Goal: Task Accomplishment & Management: Use online tool/utility

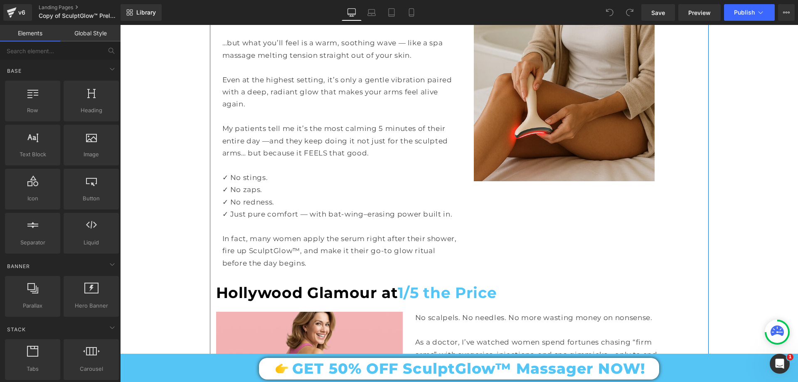
scroll to position [2994, 0]
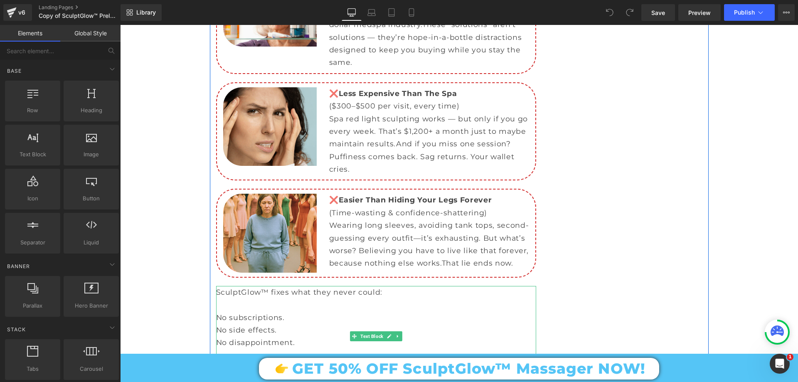
scroll to position [3368, 0]
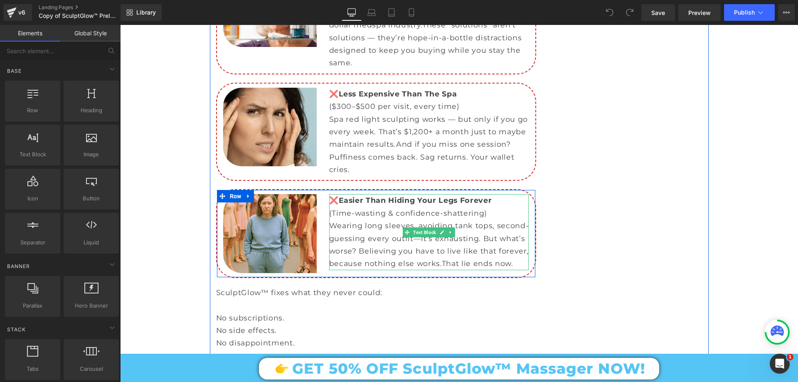
click at [449, 196] on strong "Easier Than Hiding Your Legs Forever" at bounding box center [415, 200] width 153 height 9
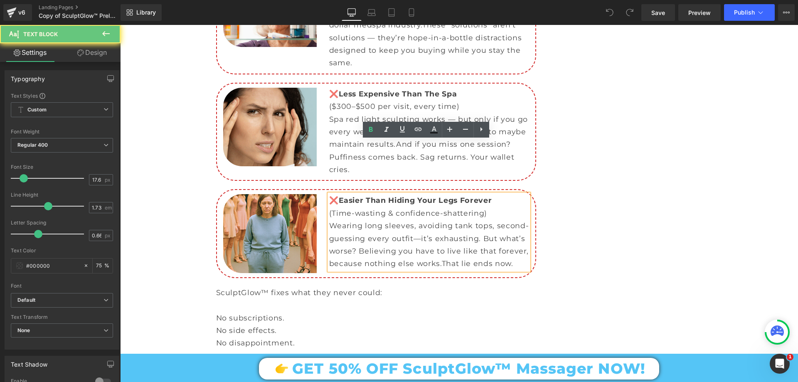
click at [449, 196] on strong "Easier Than Hiding Your Legs Forever" at bounding box center [415, 200] width 153 height 9
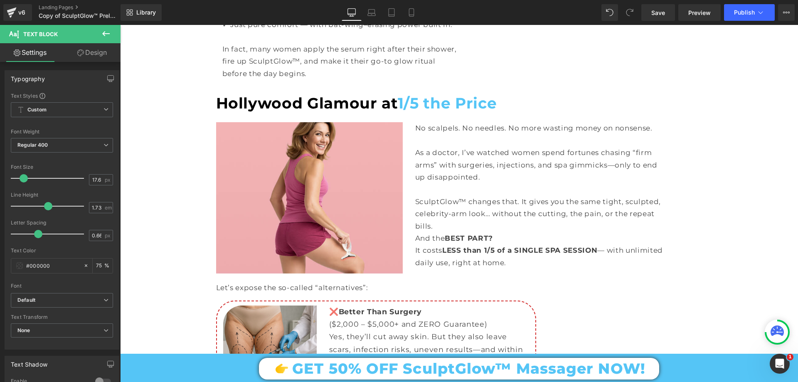
scroll to position [2869, 0]
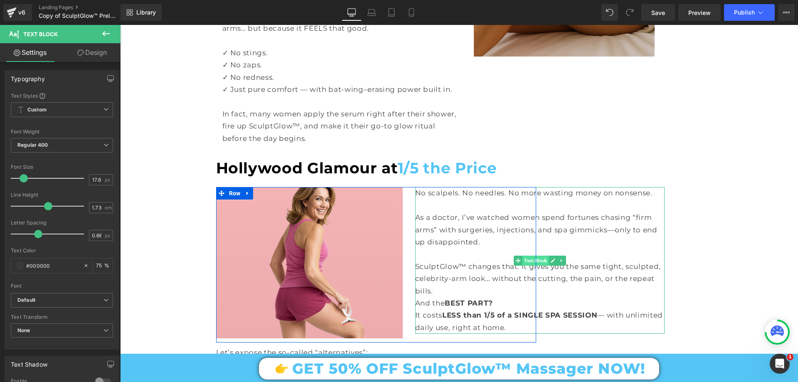
click at [525, 256] on span "Text Block" at bounding box center [536, 261] width 26 height 10
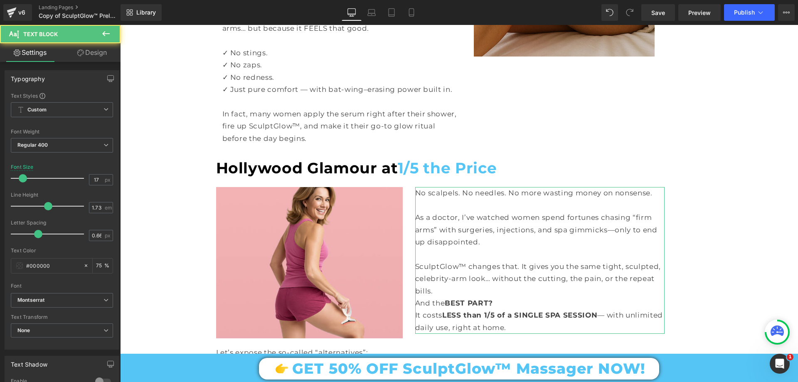
click at [99, 54] on link "Design" at bounding box center [92, 52] width 60 height 19
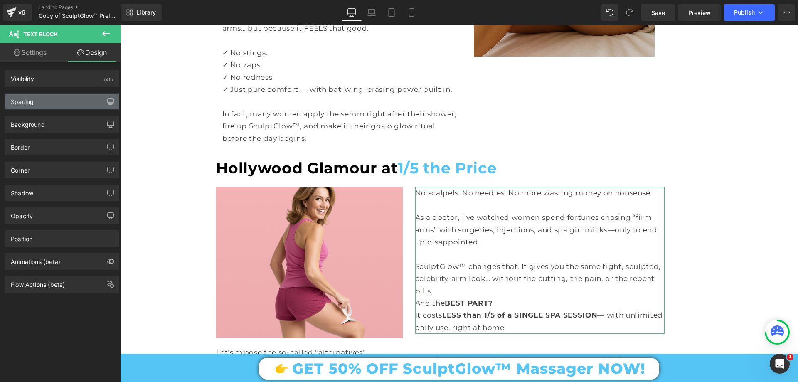
click at [47, 106] on div "Spacing" at bounding box center [62, 102] width 114 height 16
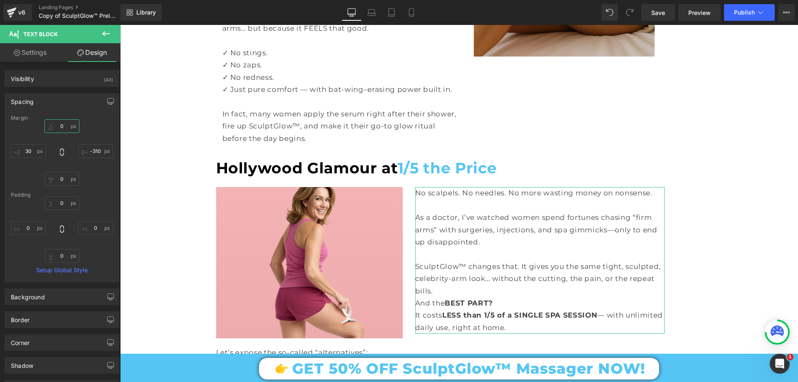
click at [62, 123] on input "0" at bounding box center [61, 126] width 35 height 14
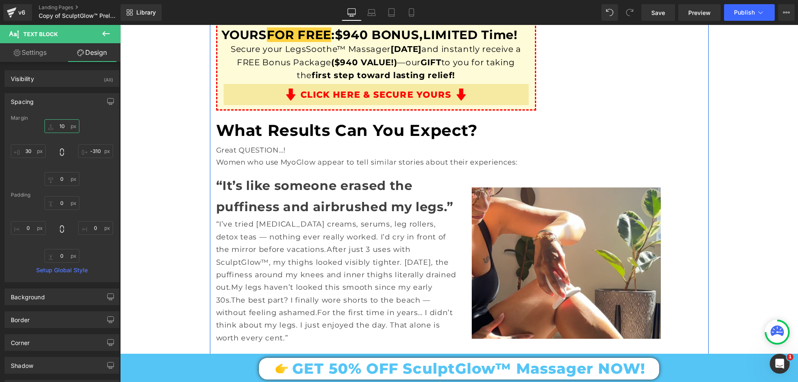
scroll to position [3784, 0]
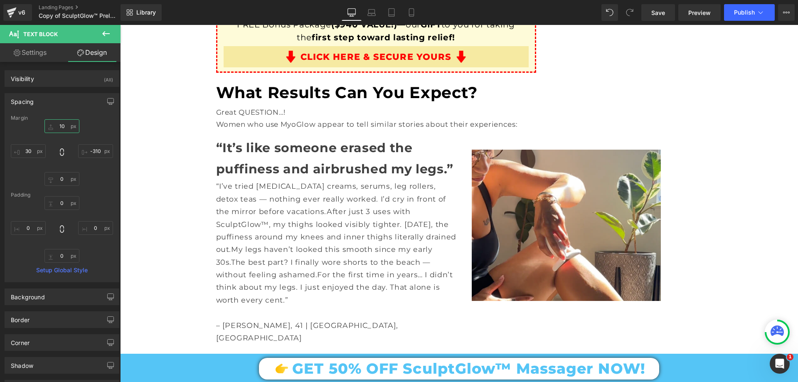
type input "10"
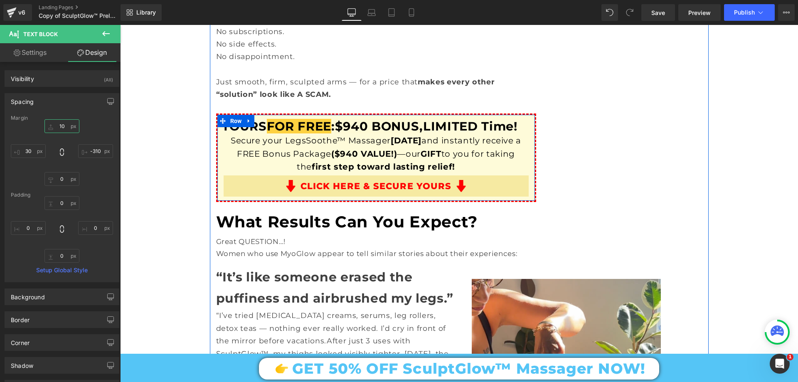
scroll to position [3701, 0]
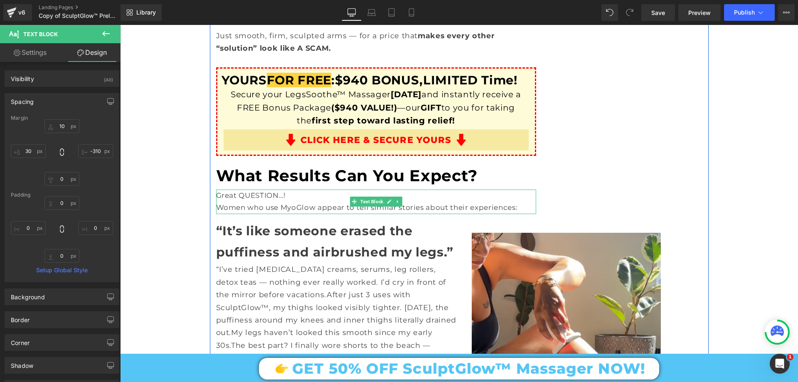
drag, startPoint x: 273, startPoint y: 151, endPoint x: 355, endPoint y: 161, distance: 82.5
click at [273, 202] on p "Women who use MyoGlow appear to tell similar stories about their experiences:" at bounding box center [376, 208] width 320 height 12
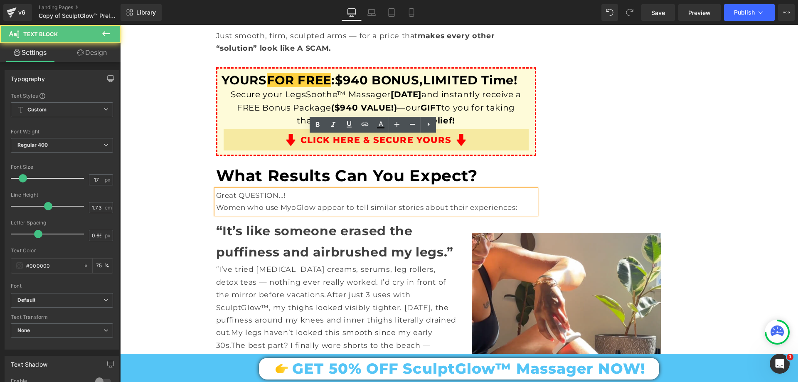
click at [414, 202] on p "Women who use MyoGlow appear to tell similar stories about their experiences:" at bounding box center [376, 208] width 320 height 12
drag, startPoint x: 519, startPoint y: 156, endPoint x: 215, endPoint y: 156, distance: 304.4
click at [216, 202] on p "Women who use MyoGlow appear to tell similar stories about their experiences:" at bounding box center [376, 208] width 320 height 12
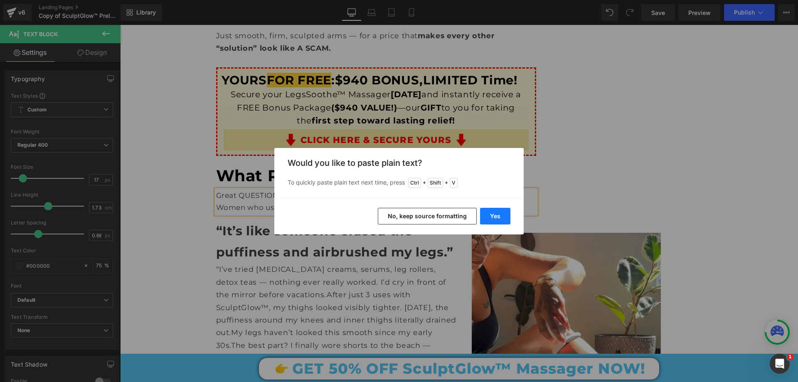
click at [506, 215] on button "Yes" at bounding box center [495, 216] width 30 height 17
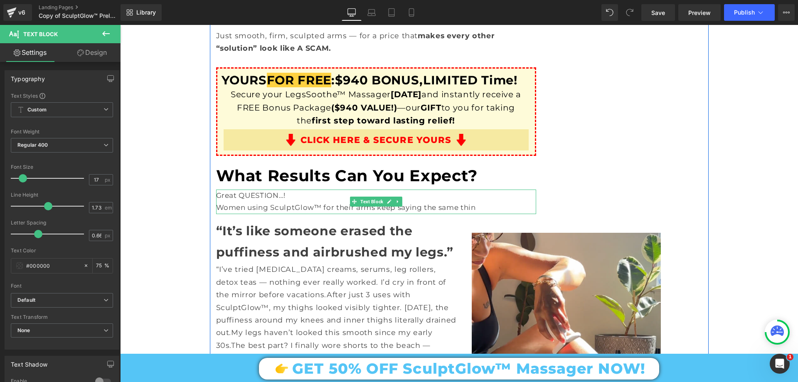
click at [479, 202] on p "Women using SculptGlow™ for their arms keep saying the same thin" at bounding box center [376, 208] width 320 height 12
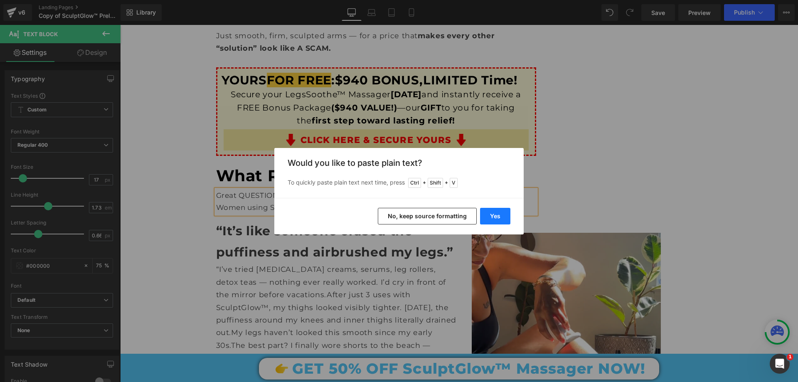
click at [501, 212] on button "Yes" at bounding box center [495, 216] width 30 height 17
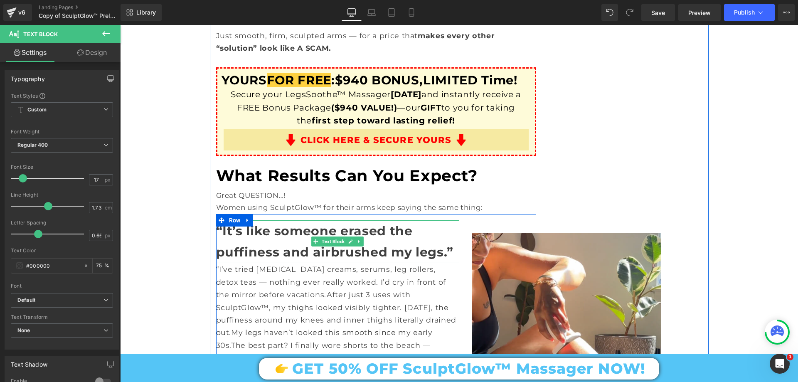
click at [281, 223] on strong "“It’s like someone erased the puffiness and airbrushed my legs.”" at bounding box center [334, 241] width 237 height 37
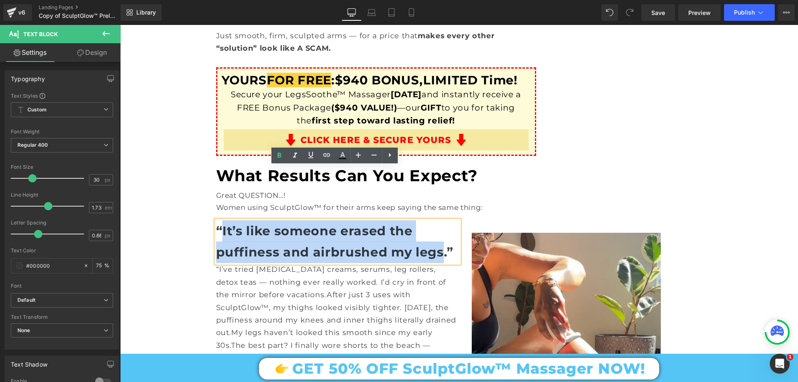
drag, startPoint x: 220, startPoint y: 177, endPoint x: 438, endPoint y: 210, distance: 220.8
click at [438, 214] on div "Image “It’s like someone erased the puffiness and airbrushed my legs.” Text Blo…" at bounding box center [376, 324] width 320 height 220
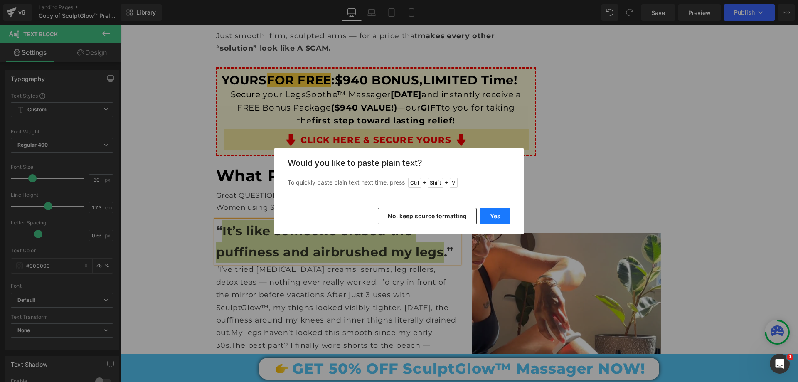
click at [502, 218] on button "Yes" at bounding box center [495, 216] width 30 height 17
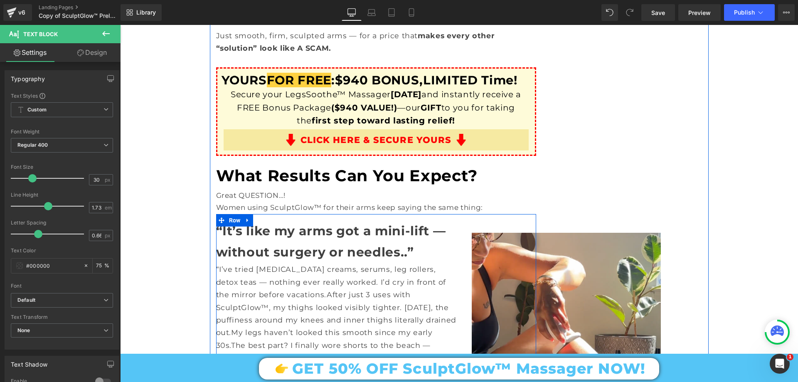
click at [398, 220] on div "Image" at bounding box center [456, 302] width 160 height 164
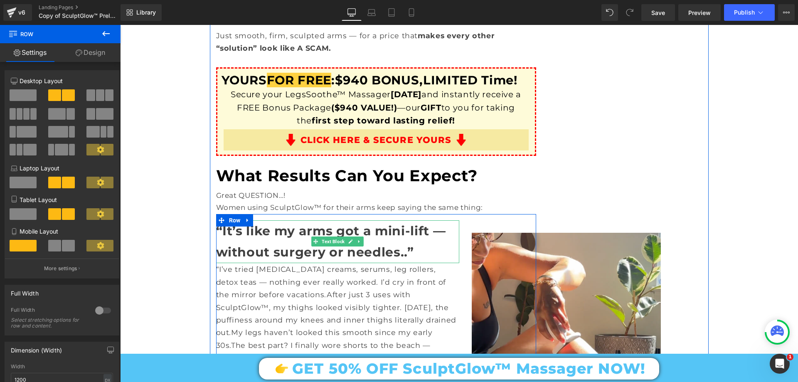
click at [338, 220] on p "“It’s like my arms got a mini-lift — without surgery or needles..”" at bounding box center [337, 241] width 243 height 43
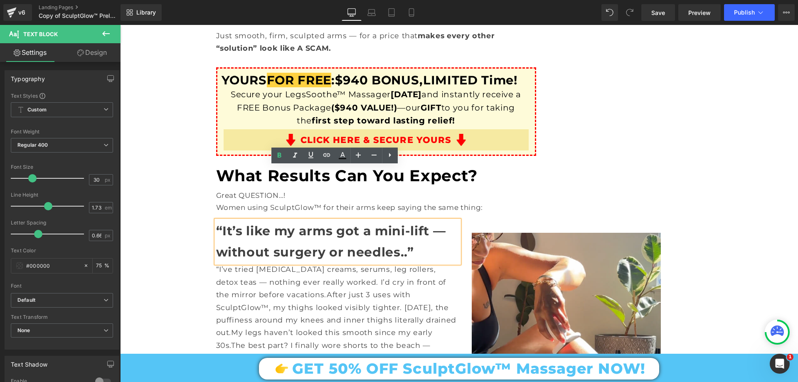
click at [338, 223] on strong "“It’s like my arms got a mini-lift — without surgery or needles..”" at bounding box center [331, 241] width 230 height 37
click at [384, 220] on div "Image" at bounding box center [456, 302] width 160 height 164
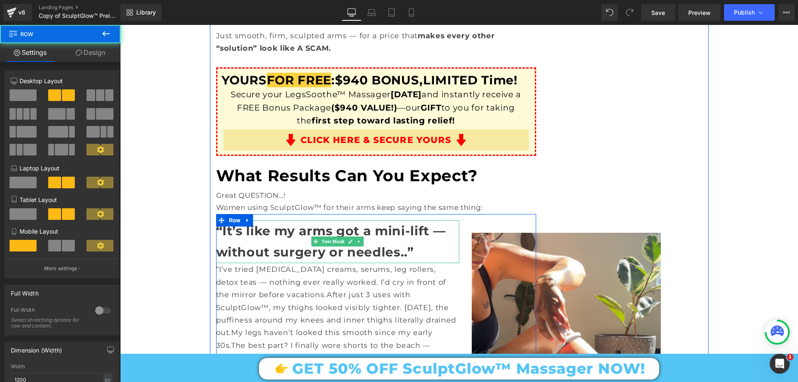
click at [351, 223] on strong "“It’s like my arms got a mini-lift — without surgery or needles..”" at bounding box center [331, 241] width 230 height 37
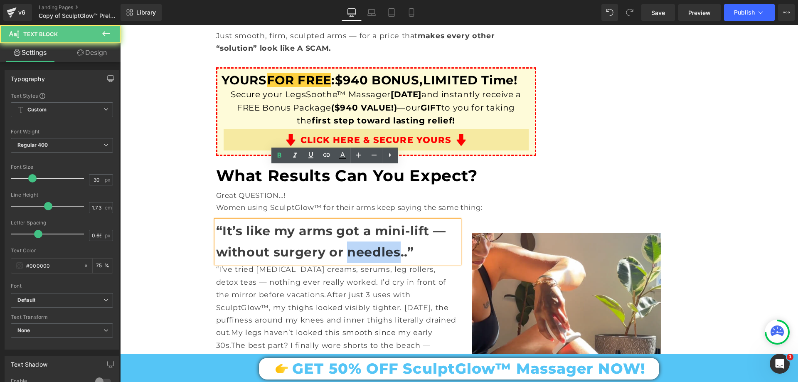
click at [351, 223] on strong "“It’s like my arms got a mini-lift — without surgery or needles..”" at bounding box center [331, 241] width 230 height 37
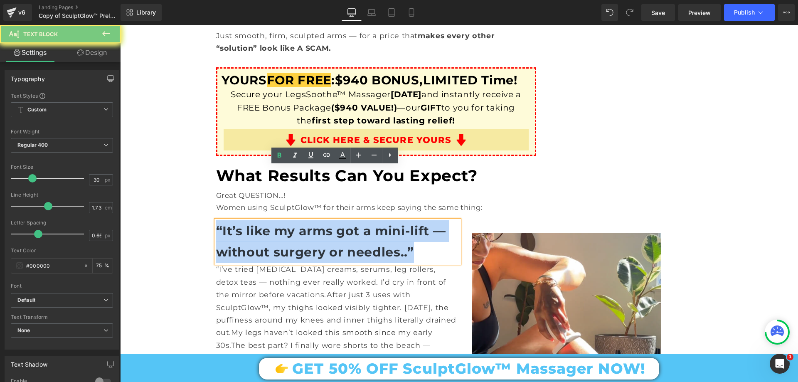
click at [351, 223] on strong "“It’s like my arms got a mini-lift — without surgery or needles..”" at bounding box center [331, 241] width 230 height 37
click at [406, 220] on div "Image" at bounding box center [456, 302] width 160 height 164
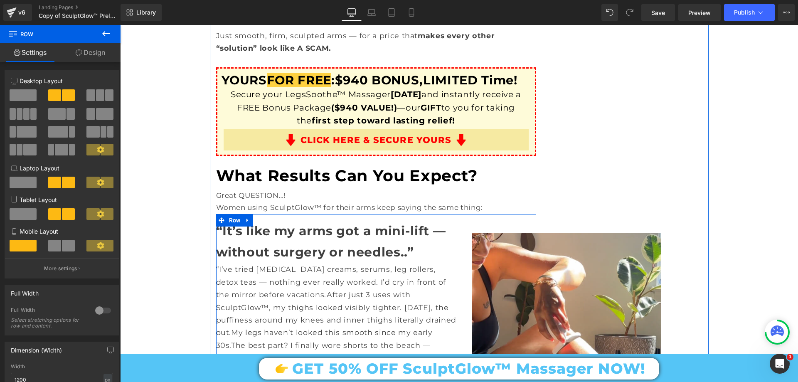
click at [398, 220] on div "Image" at bounding box center [456, 302] width 160 height 164
click at [413, 220] on div "Image" at bounding box center [456, 302] width 160 height 164
click at [411, 220] on div "Image" at bounding box center [456, 302] width 160 height 164
click at [288, 223] on strong "“It’s like my arms got a mini-lift — without surgery or needles..”" at bounding box center [331, 241] width 230 height 37
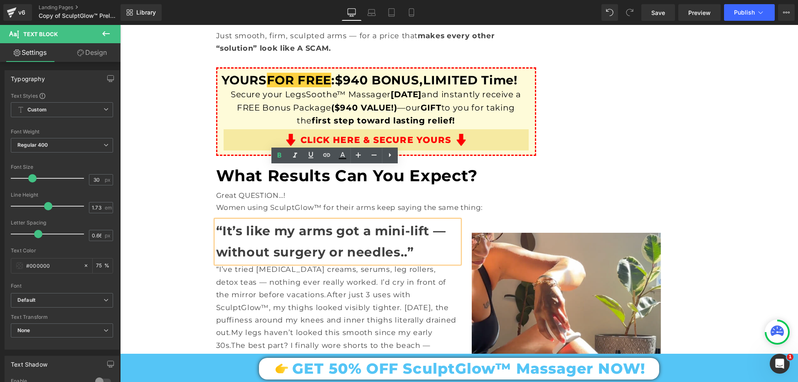
click at [394, 220] on div "Image" at bounding box center [456, 302] width 160 height 164
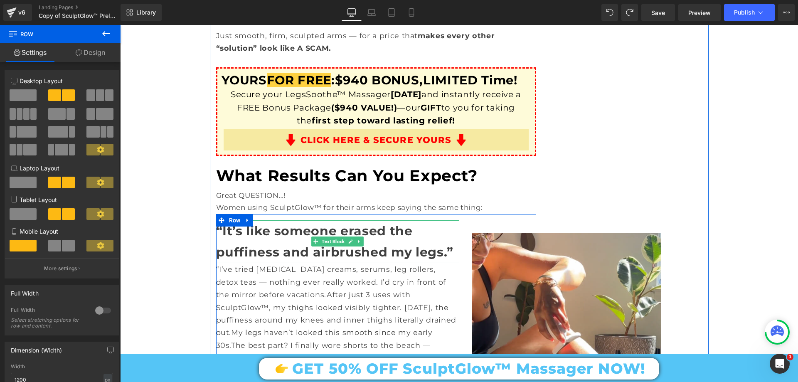
click at [278, 220] on p "“It’s like someone erased the puffiness and airbrushed my legs.”" at bounding box center [337, 241] width 243 height 43
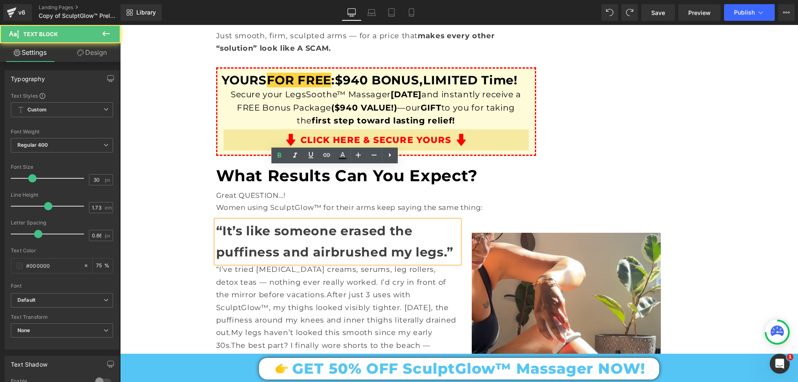
click at [278, 220] on p "“It’s like someone erased the puffiness and airbrushed my legs.”" at bounding box center [337, 241] width 243 height 43
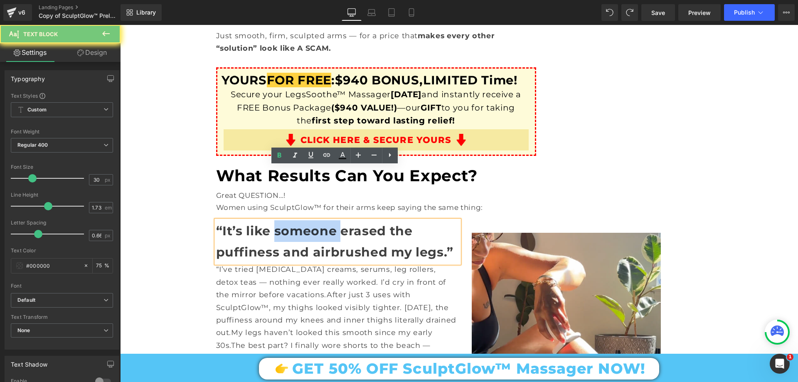
click at [278, 220] on p "“It’s like someone erased the puffiness and airbrushed my legs.”" at bounding box center [337, 241] width 243 height 43
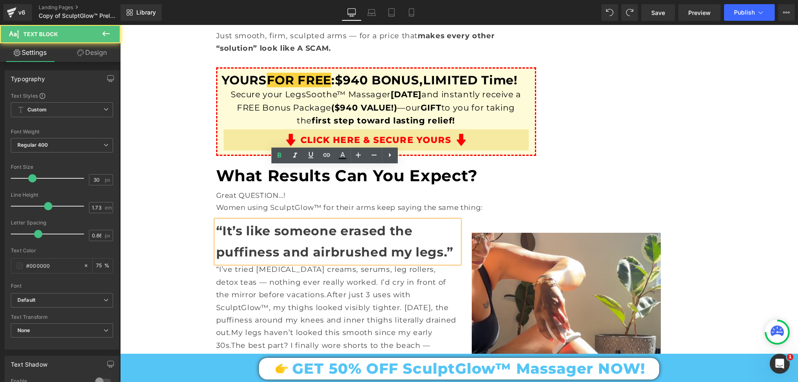
click at [220, 223] on strong "“It’s like someone erased the puffiness and airbrushed my legs.”" at bounding box center [334, 241] width 237 height 37
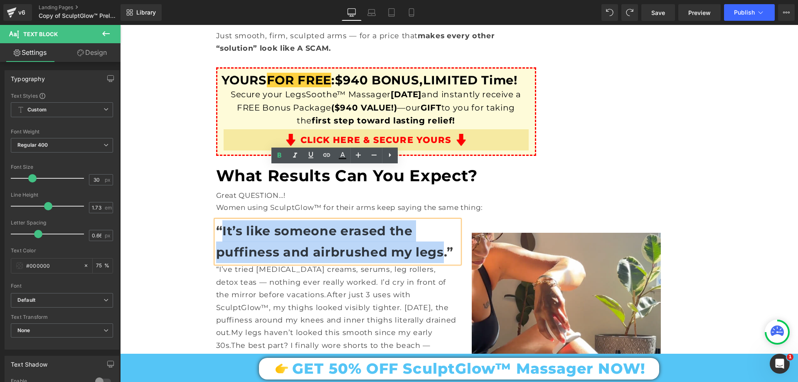
drag, startPoint x: 219, startPoint y: 175, endPoint x: 438, endPoint y: 203, distance: 220.8
click at [438, 214] on div "Image “It’s like someone erased the puffiness and airbrushed my legs.” Text Blo…" at bounding box center [376, 324] width 320 height 220
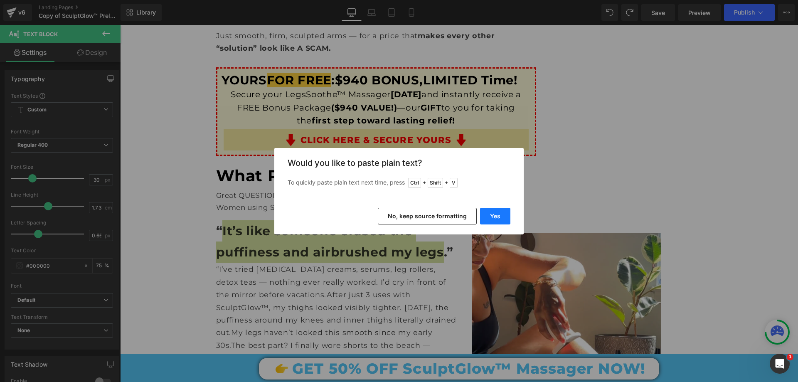
click at [491, 220] on button "Yes" at bounding box center [495, 216] width 30 height 17
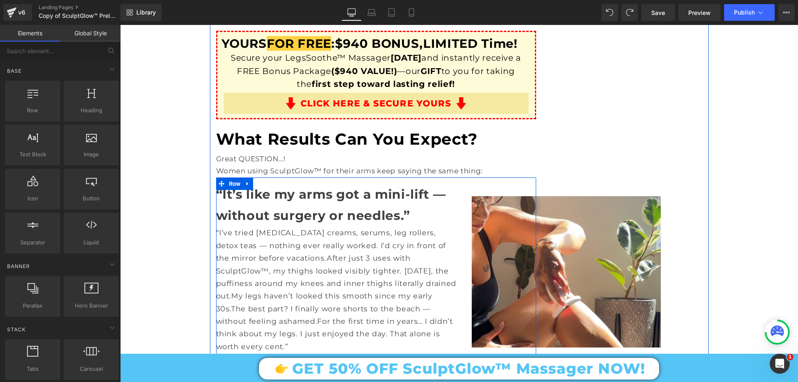
scroll to position [3784, 0]
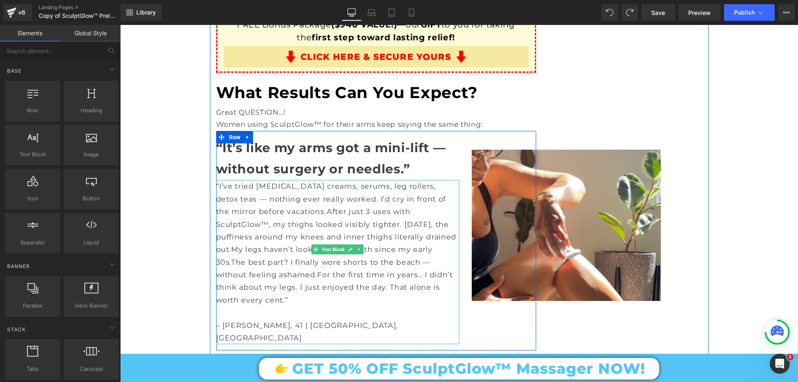
click at [229, 207] on span "After just 3 uses with SculptGlow™, my thighs looked visibly tighter. Within 10…" at bounding box center [336, 230] width 241 height 47
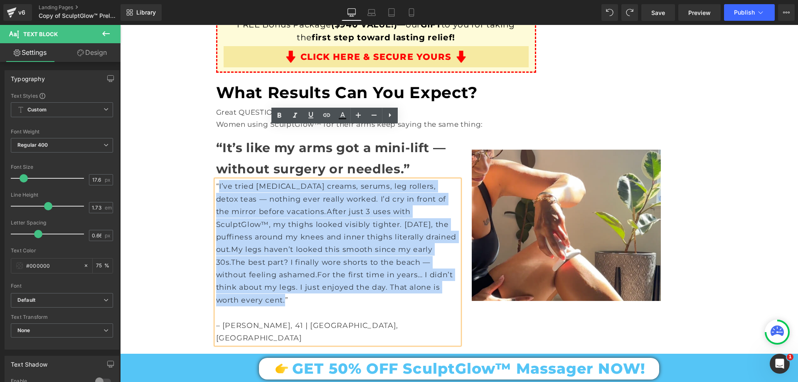
drag, startPoint x: 216, startPoint y: 131, endPoint x: 367, endPoint y: 237, distance: 184.0
click at [367, 237] on p "“I’ve tried cellulite creams, serums, leg rollers, detox teas — nothing ever re…" at bounding box center [337, 243] width 243 height 126
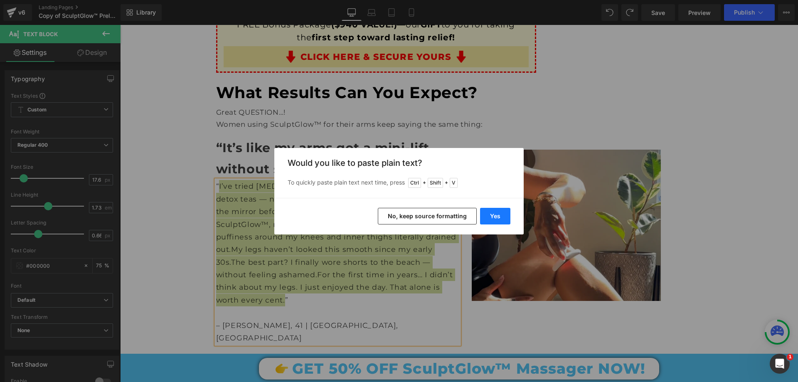
drag, startPoint x: 487, startPoint y: 218, endPoint x: 367, endPoint y: 193, distance: 122.7
click at [487, 218] on button "Yes" at bounding box center [495, 216] width 30 height 17
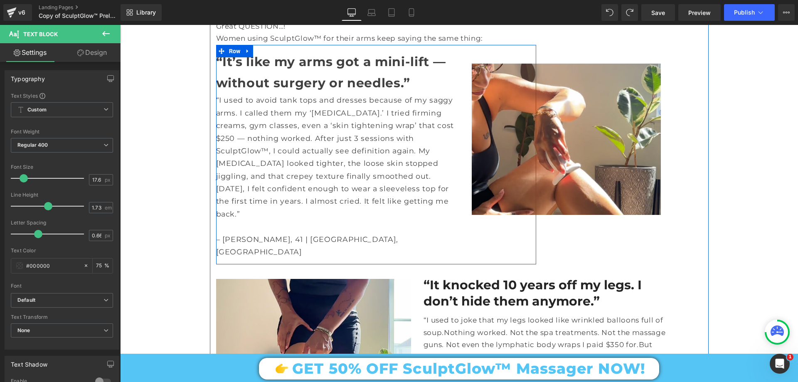
scroll to position [3992, 0]
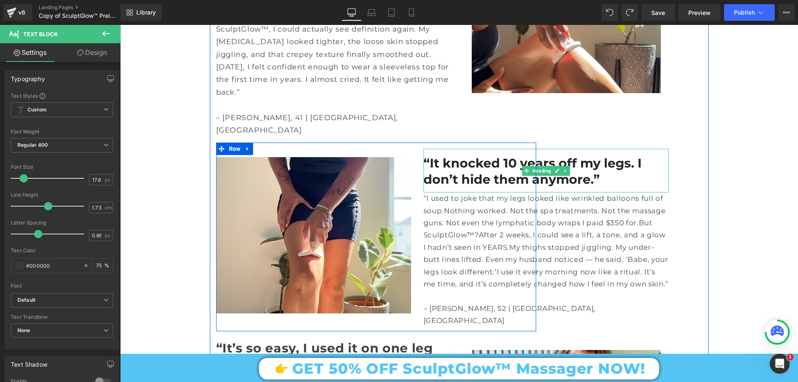
click at [440, 155] on h2 "“It knocked 10 years off my legs. I don’t hide them anymore.”" at bounding box center [547, 171] width 246 height 32
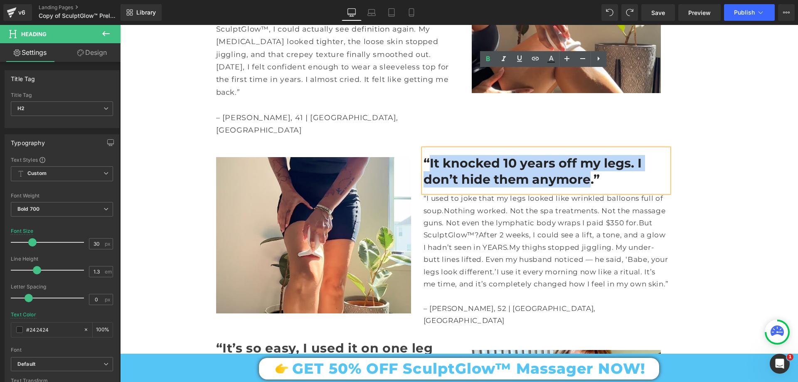
drag, startPoint x: 426, startPoint y: 82, endPoint x: 586, endPoint y: 102, distance: 161.3
click at [586, 155] on h2 "“It knocked 10 years off my legs. I don’t hide them anymore.”" at bounding box center [547, 171] width 246 height 32
paste div
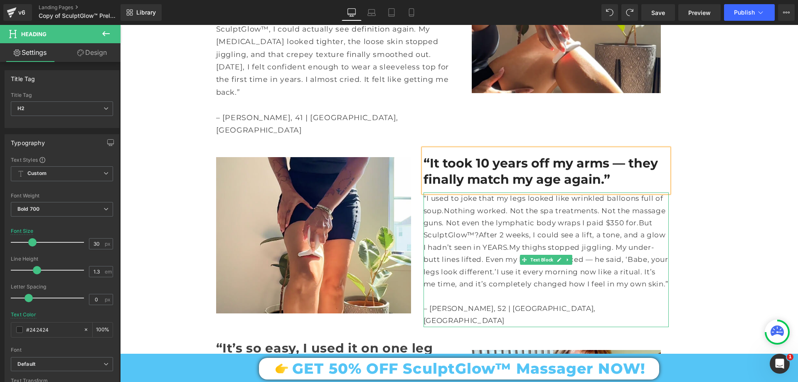
click at [454, 193] on p "“I used to joke that my legs looked like wrinkled balloons full of soup. Nothin…" at bounding box center [547, 242] width 246 height 98
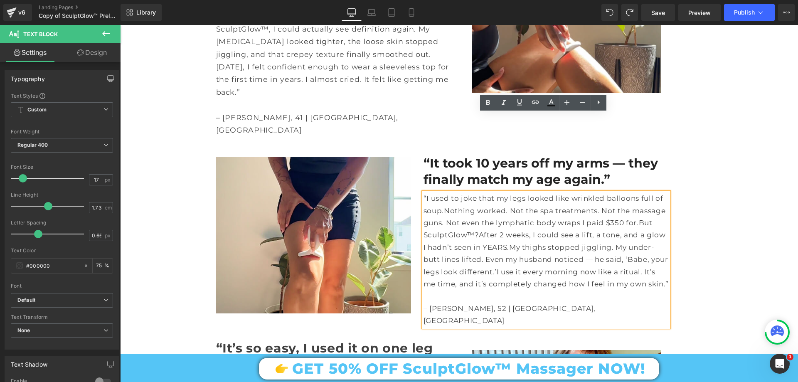
click at [472, 193] on p "“I used to joke that my legs looked like wrinkled balloons full of soup. Nothin…" at bounding box center [547, 242] width 246 height 98
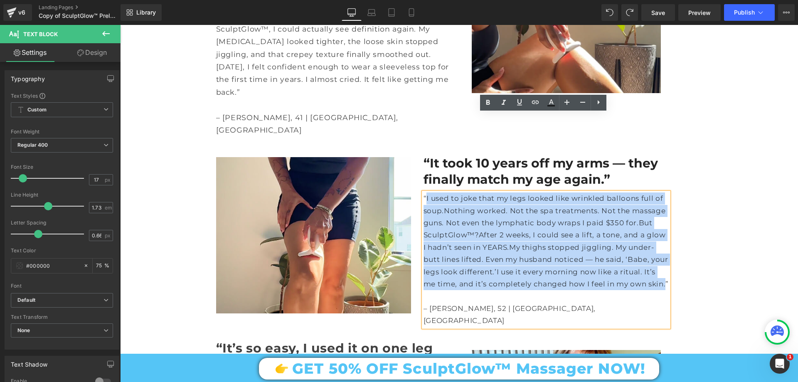
drag, startPoint x: 424, startPoint y: 119, endPoint x: 438, endPoint y: 220, distance: 102.0
click at [438, 220] on p "“I used to joke that my legs looked like wrinkled balloons full of soup. Nothin…" at bounding box center [547, 242] width 246 height 98
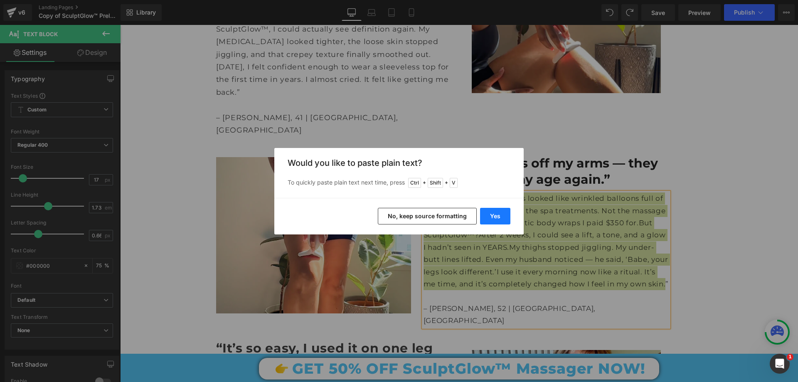
click at [487, 214] on button "Yes" at bounding box center [495, 216] width 30 height 17
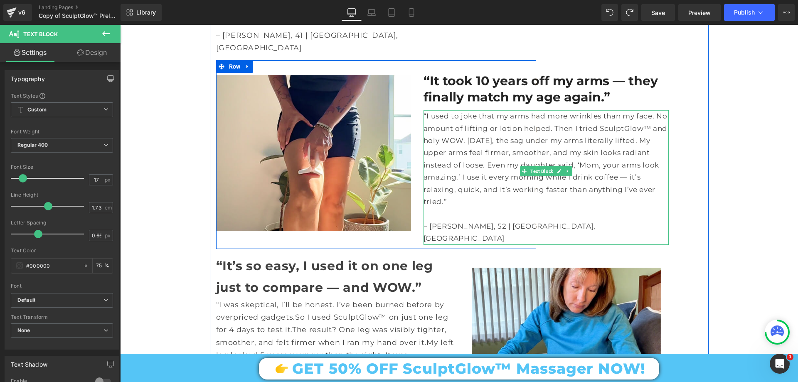
scroll to position [4075, 0]
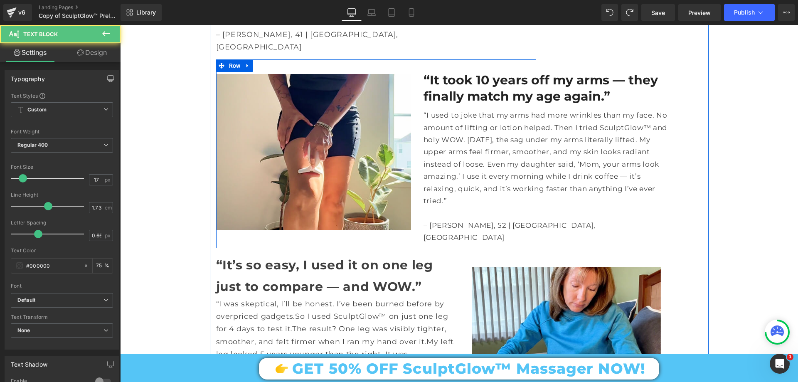
click at [487, 220] on p "– Jasmine L., 52 | Scottsdale, AZ" at bounding box center [547, 232] width 246 height 25
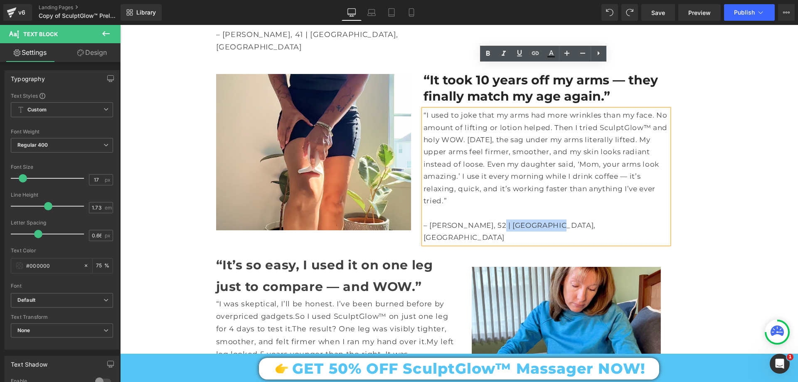
drag, startPoint x: 486, startPoint y: 145, endPoint x: 555, endPoint y: 146, distance: 69.0
click at [555, 220] on p "– Jasmine L., 52 | Scottsdale, AZ" at bounding box center [547, 232] width 246 height 25
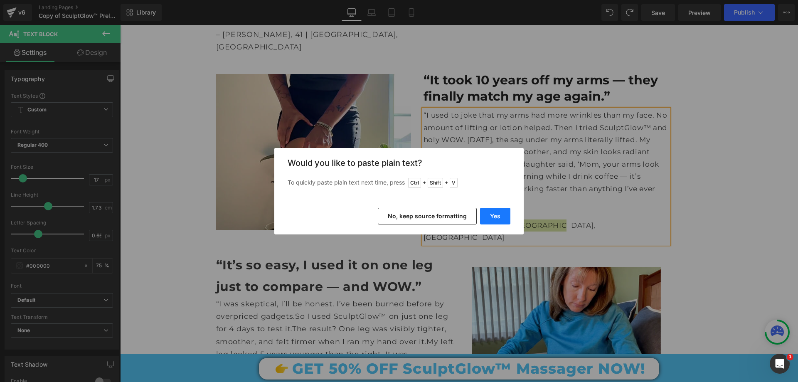
click at [493, 222] on button "Yes" at bounding box center [495, 216] width 30 height 17
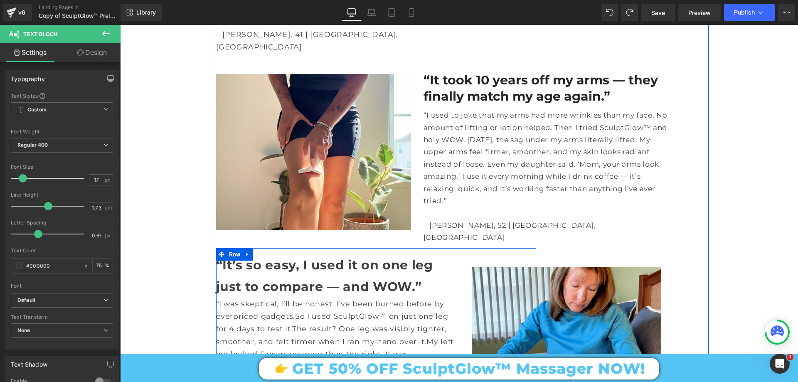
click at [231, 257] on strong "“It’s so easy, I used it on one leg just to compare — and WOW.”" at bounding box center [324, 275] width 217 height 37
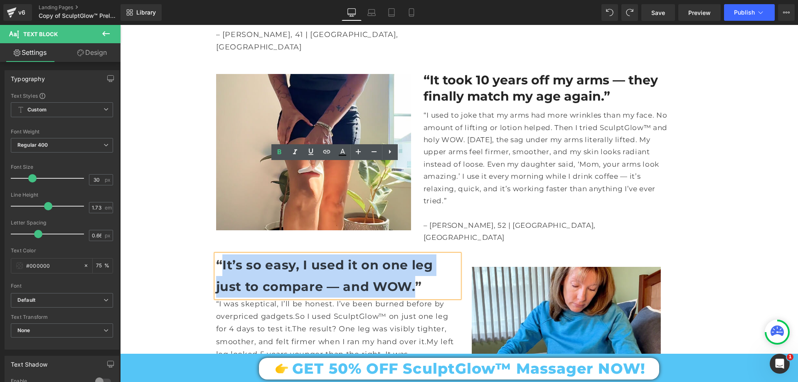
drag, startPoint x: 220, startPoint y: 170, endPoint x: 411, endPoint y: 188, distance: 192.2
click at [411, 248] on div "Image “It’s so easy, I used it on one leg just to compare — and WOW.” Text Bloc…" at bounding box center [376, 345] width 320 height 195
click at [245, 257] on strong "“It’s so easy, I used it on one leg just to compare — and WOW.”" at bounding box center [324, 275] width 217 height 37
drag, startPoint x: 221, startPoint y: 171, endPoint x: 407, endPoint y: 192, distance: 187.8
click at [407, 248] on div "Image “It’s so easy, I used it on one leg just to compare — and WOW.” Text Bloc…" at bounding box center [376, 345] width 320 height 195
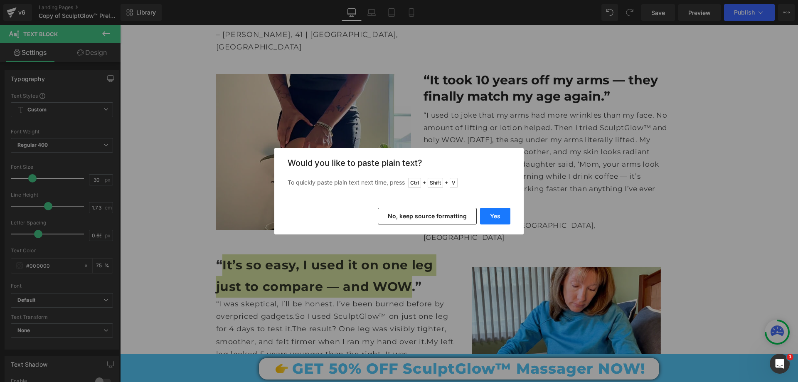
click at [489, 218] on button "Yes" at bounding box center [495, 216] width 30 height 17
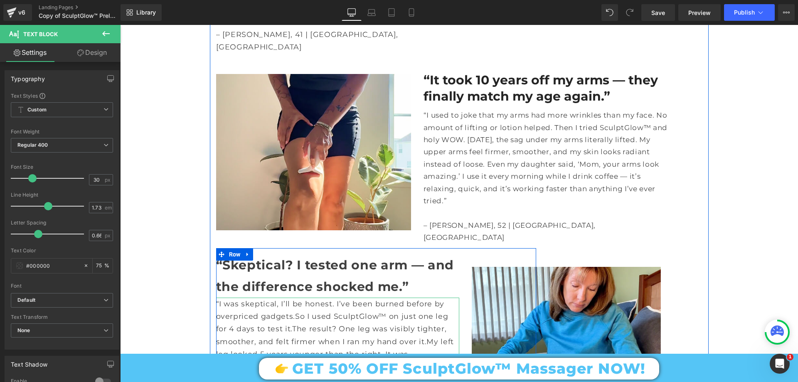
click at [258, 312] on span "So I used SculptGlow™ on just one leg for 4 days to test it." at bounding box center [332, 322] width 232 height 21
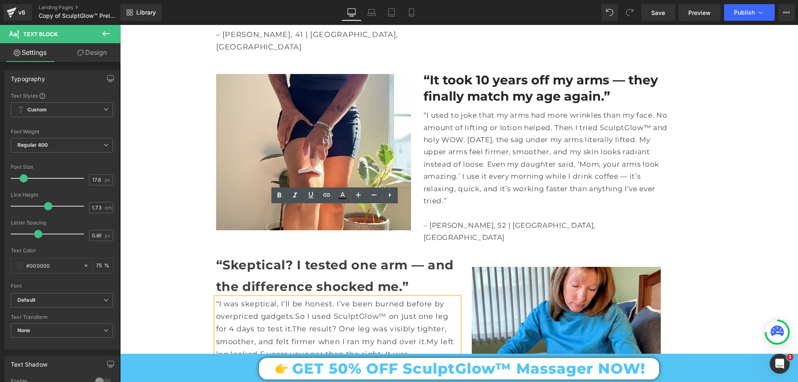
click at [239, 298] on p "“I was skeptical, I’ll be honest. I’ve been burned before by overpriced gadgets…" at bounding box center [337, 348] width 243 height 101
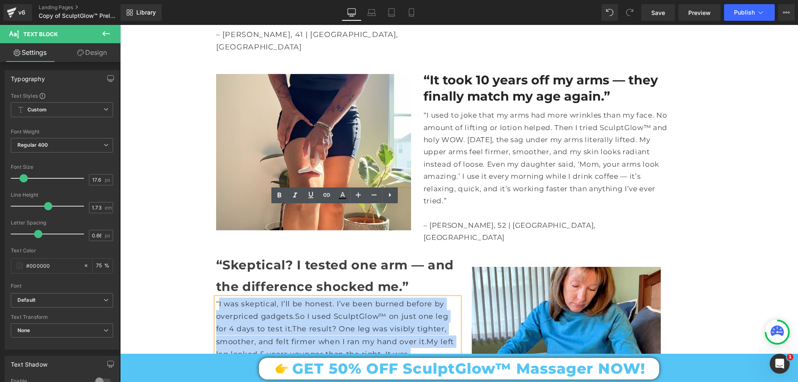
drag, startPoint x: 216, startPoint y: 212, endPoint x: 390, endPoint y: 304, distance: 196.2
click at [391, 303] on div "Image “Skeptical? I tested one arm — and the difference shocked me.” Text Block…" at bounding box center [376, 345] width 320 height 195
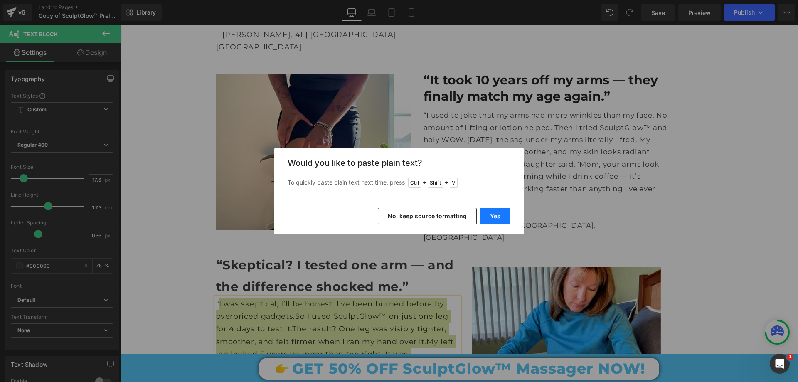
drag, startPoint x: 496, startPoint y: 214, endPoint x: 344, endPoint y: 187, distance: 154.6
click at [496, 214] on button "Yes" at bounding box center [495, 216] width 30 height 17
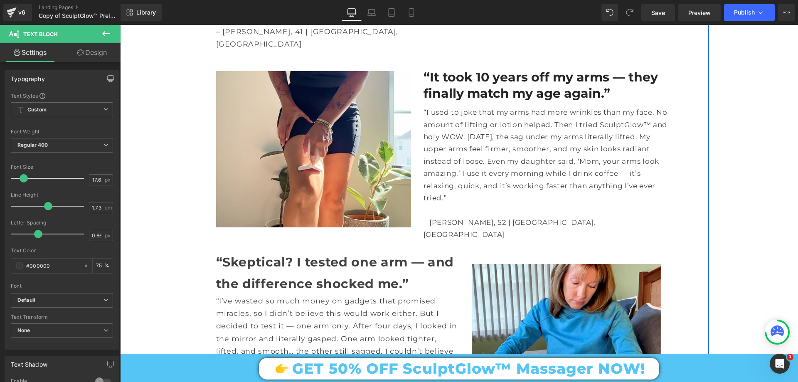
scroll to position [4158, 0]
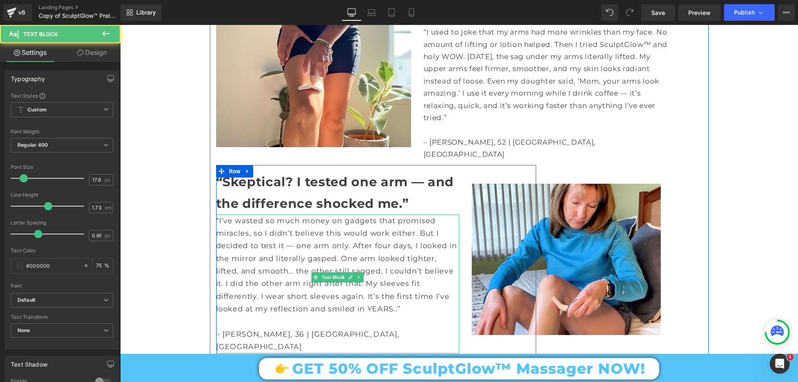
click at [333, 219] on span "“I’ve wasted so much money on gadgets that promised miracles, so I didn’t belie…" at bounding box center [337, 264] width 242 height 97
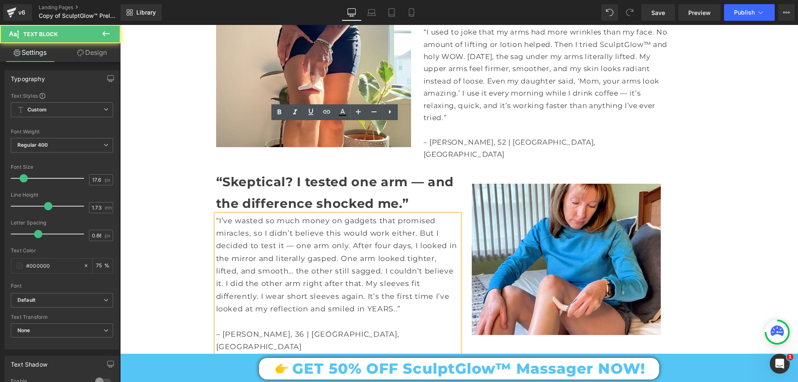
click at [396, 304] on span ".”" at bounding box center [398, 308] width 5 height 9
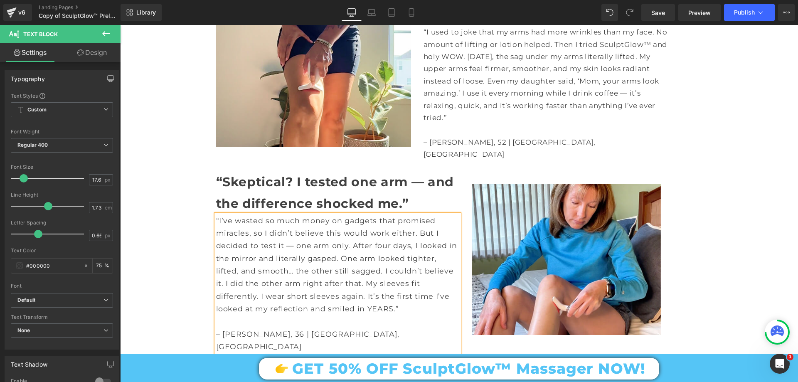
click at [319, 328] on p "– Taylor M., 36 | Chicago, IL" at bounding box center [337, 340] width 243 height 25
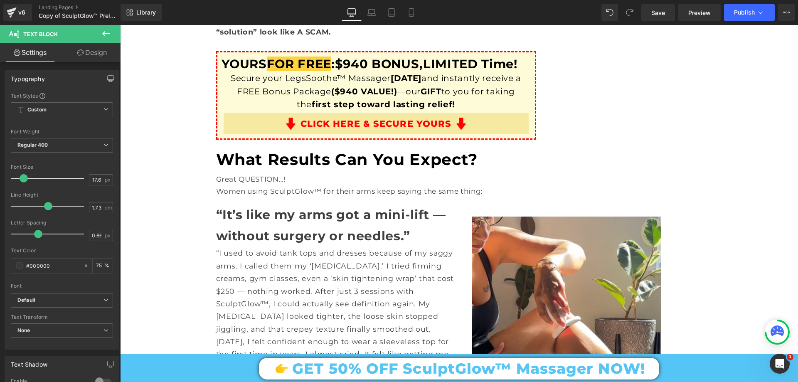
scroll to position [3825, 0]
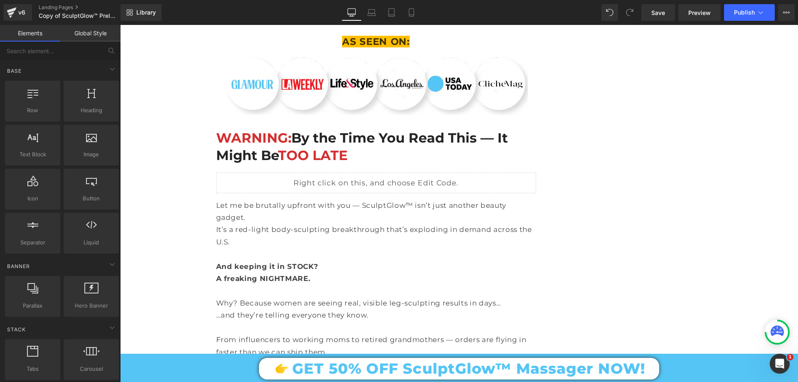
scroll to position [4532, 0]
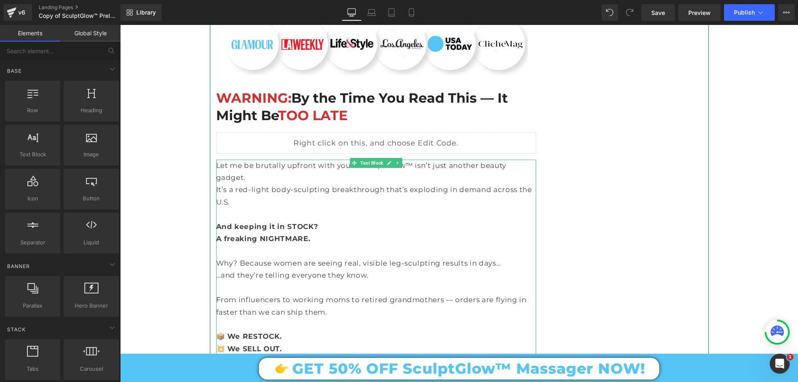
click at [389, 257] on p "Why? Because women are seeing real, visible leg-sculpting results in days…" at bounding box center [376, 263] width 320 height 12
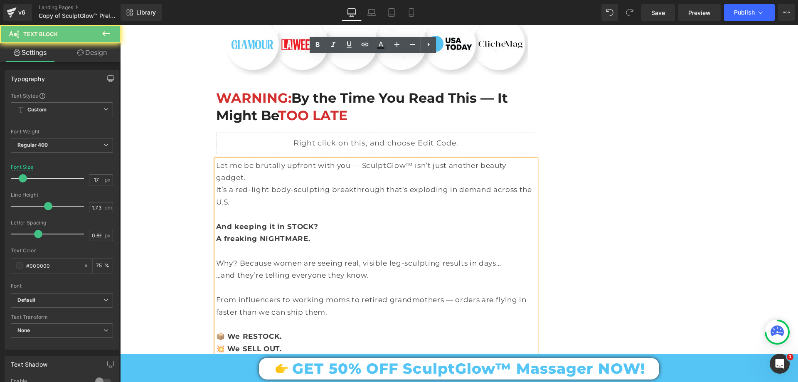
click at [389, 257] on p "Why? Because women are seeing real, visible leg-sculpting results in days…" at bounding box center [376, 263] width 320 height 12
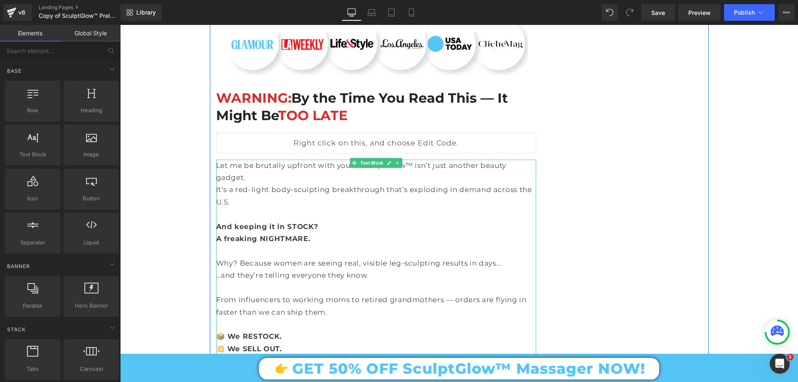
click at [389, 257] on p "Why? Because women are seeing real, visible leg-sculpting results in days…" at bounding box center [376, 263] width 320 height 12
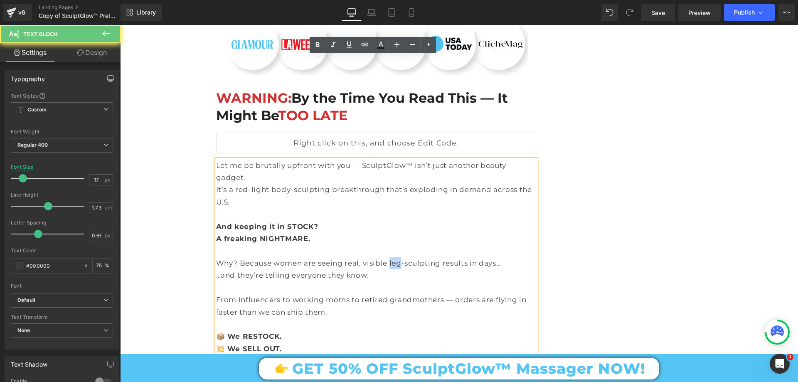
click at [389, 257] on p "Why? Because women are seeing real, visible leg-sculpting results in days…" at bounding box center [376, 263] width 320 height 12
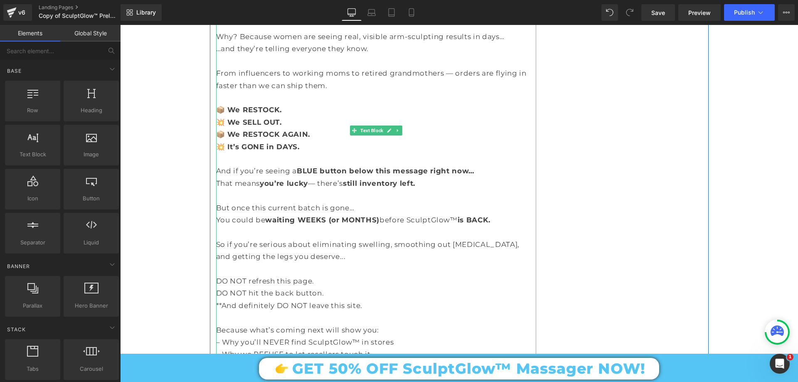
scroll to position [4740, 0]
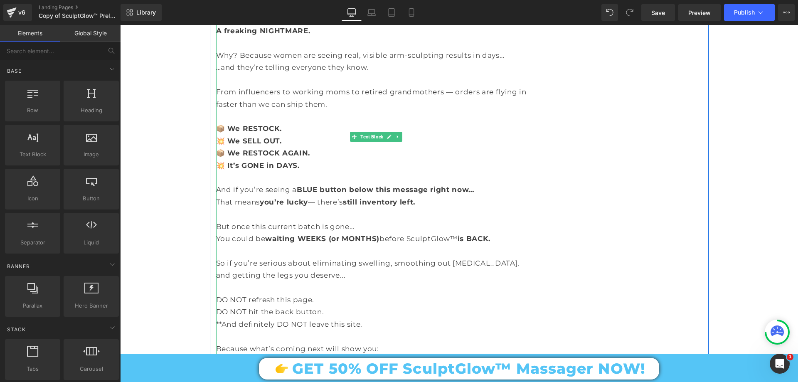
click at [361, 319] on p "**And definitely DO NOT leave this site." at bounding box center [376, 325] width 320 height 12
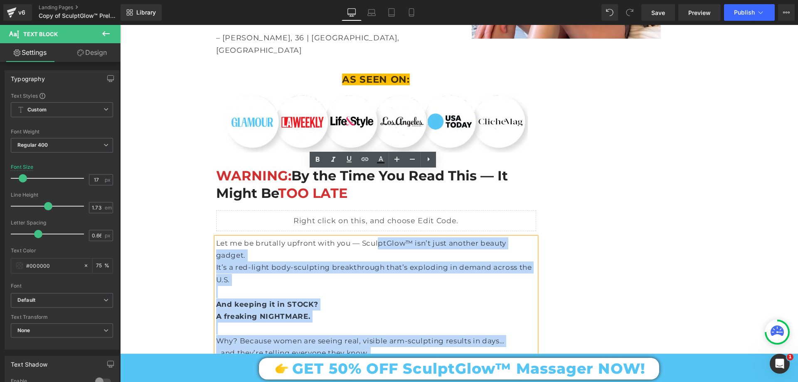
scroll to position [4408, 0]
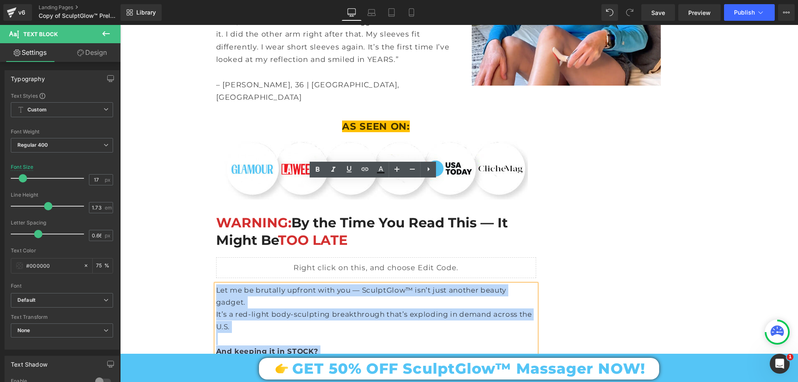
drag, startPoint x: 362, startPoint y: 221, endPoint x: 214, endPoint y: 185, distance: 151.9
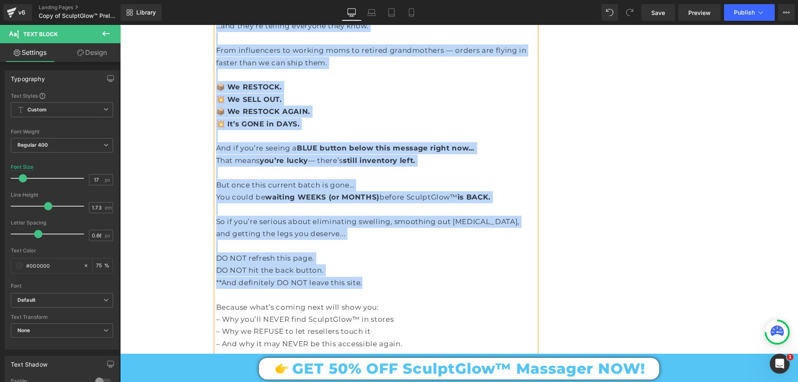
scroll to position [4740, 0]
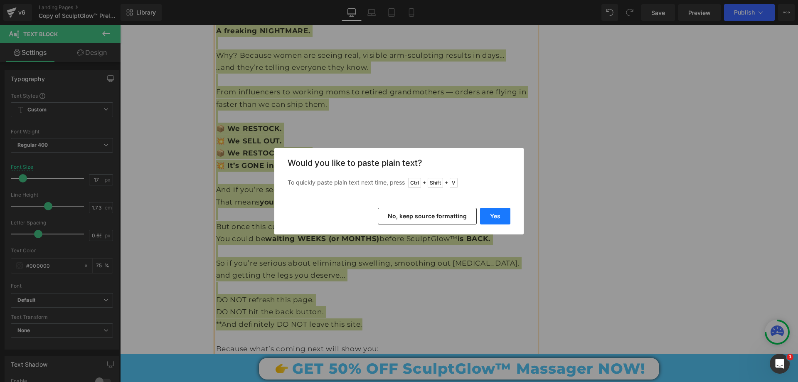
click at [495, 215] on button "Yes" at bounding box center [495, 216] width 30 height 17
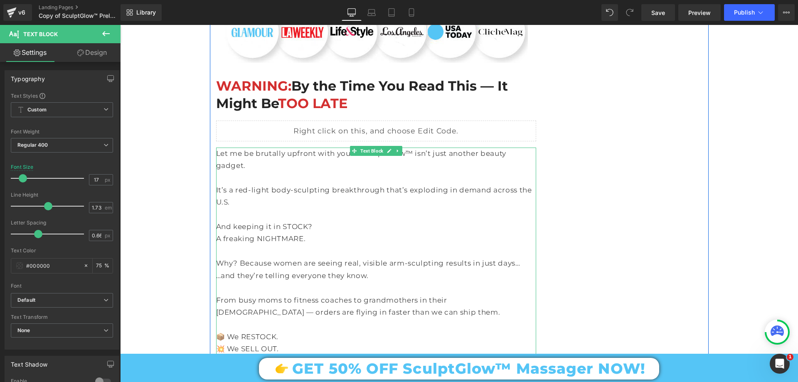
scroll to position [4545, 0]
drag, startPoint x: 226, startPoint y: 234, endPoint x: 296, endPoint y: 266, distance: 76.3
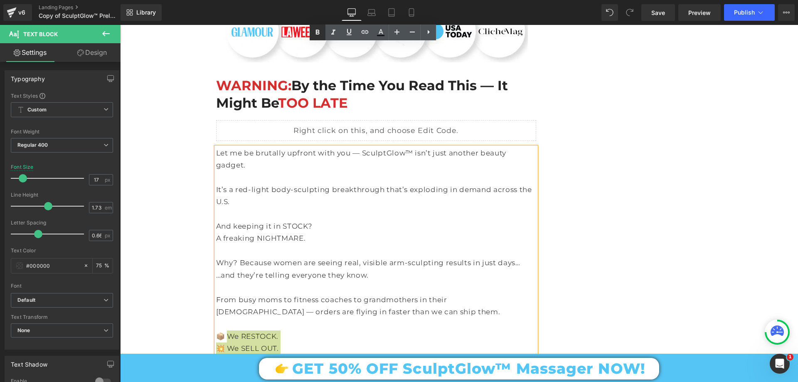
click at [317, 34] on icon at bounding box center [318, 32] width 4 height 5
click at [286, 357] on strong "📦 We RESTOCK AGAIN." at bounding box center [263, 361] width 94 height 8
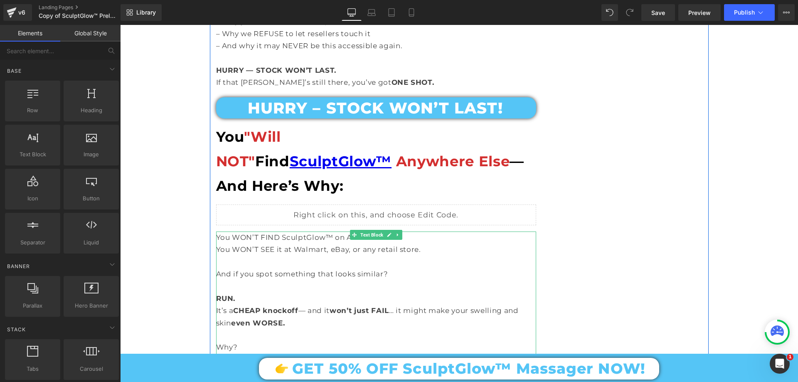
scroll to position [5085, 0]
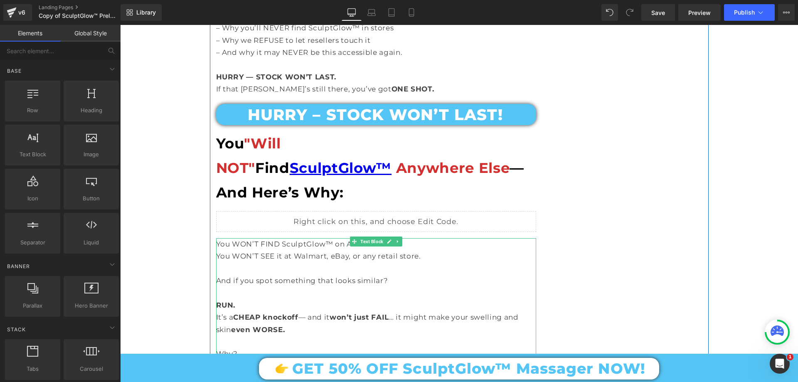
click at [232, 311] on p "It’s a CHEAP knockoff — and it won’t just FAIL … it might make your swelling an…" at bounding box center [376, 323] width 320 height 25
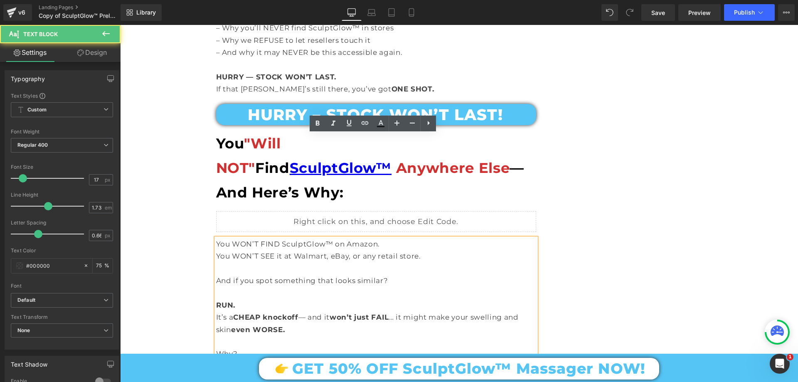
click at [243, 299] on p "RUN." at bounding box center [376, 305] width 320 height 12
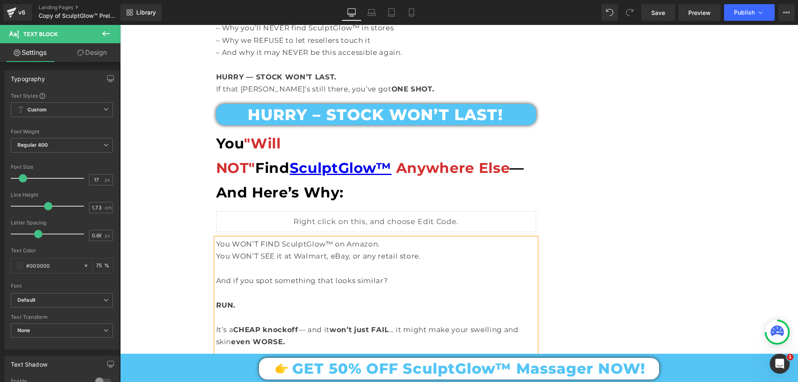
click at [216, 324] on p "It’s a CHEAP knockoff — and it won’t just FAIL … it might make your swelling an…" at bounding box center [376, 336] width 320 height 25
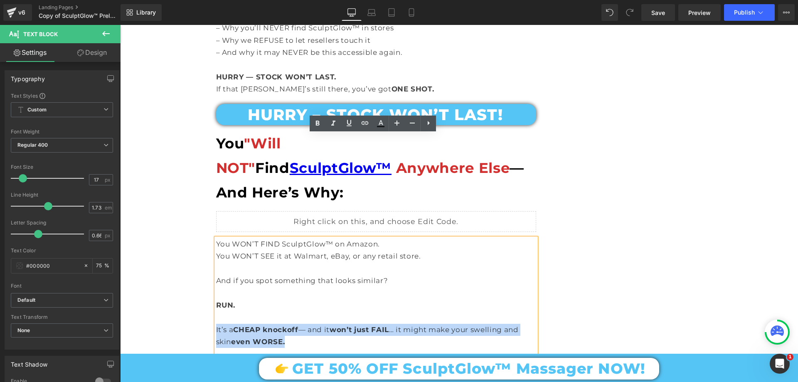
drag, startPoint x: 214, startPoint y: 225, endPoint x: 304, endPoint y: 240, distance: 91.1
click at [304, 324] on p "It’s a CHEAP knockoff — and it won’t just FAIL … it might make your swelling an…" at bounding box center [376, 336] width 320 height 25
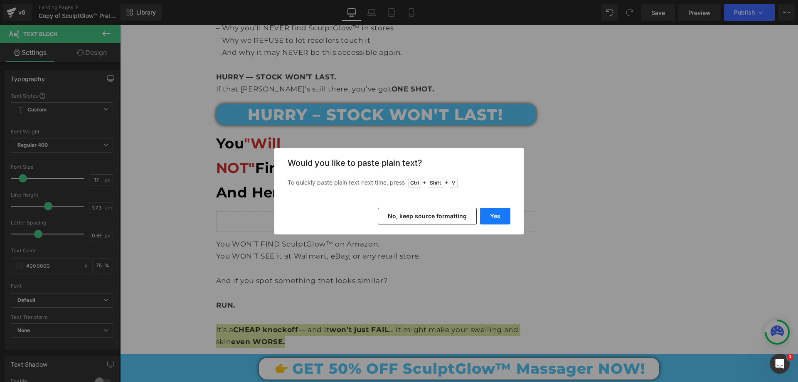
click at [494, 214] on button "Yes" at bounding box center [495, 216] width 30 height 17
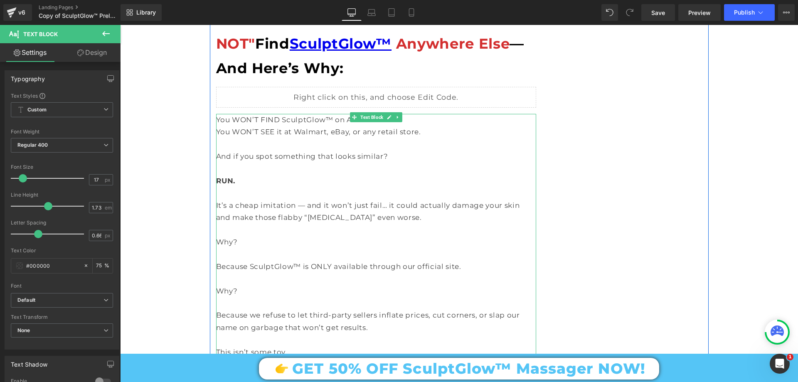
scroll to position [5210, 0]
click at [224, 199] on p "It’s a cheap imitation — and it won’t just fail… it could actually damage your …" at bounding box center [376, 211] width 320 height 25
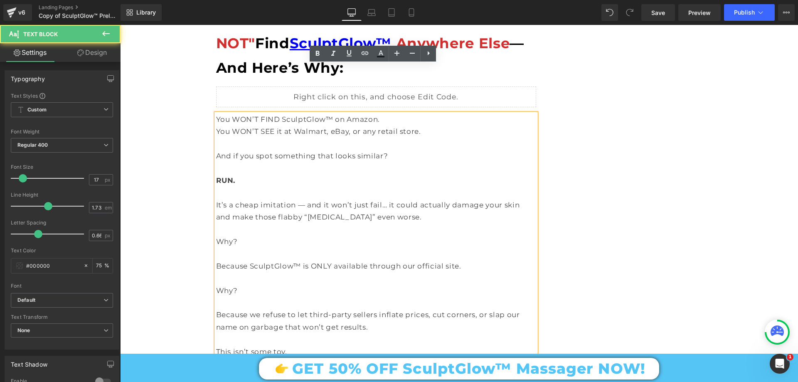
click at [216, 260] on p "Because SculptGlow™ is ONLY available through our official site." at bounding box center [376, 266] width 320 height 12
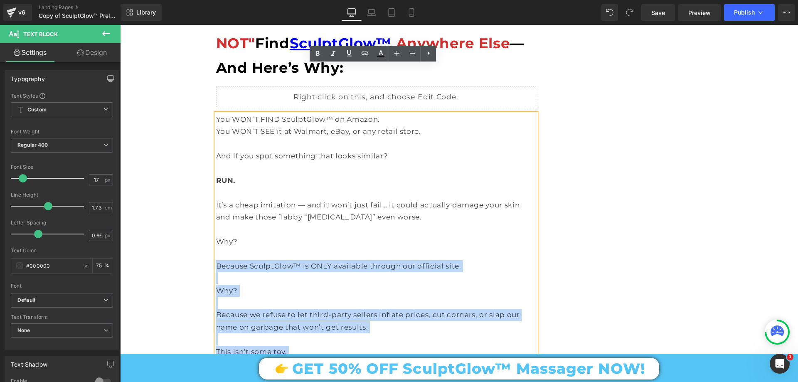
click at [216, 161] on div "You WON’T FIND SculptGlow™ on Amazon. You WON’T SEE it at Walmart, eBay, or any…" at bounding box center [376, 242] width 320 height 257
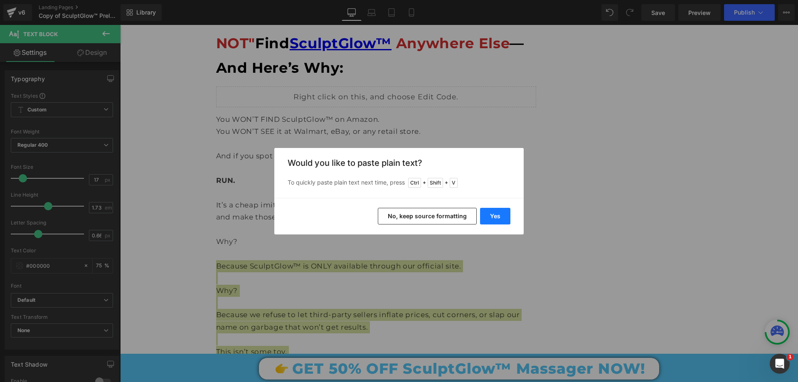
click at [501, 216] on button "Yes" at bounding box center [495, 216] width 30 height 17
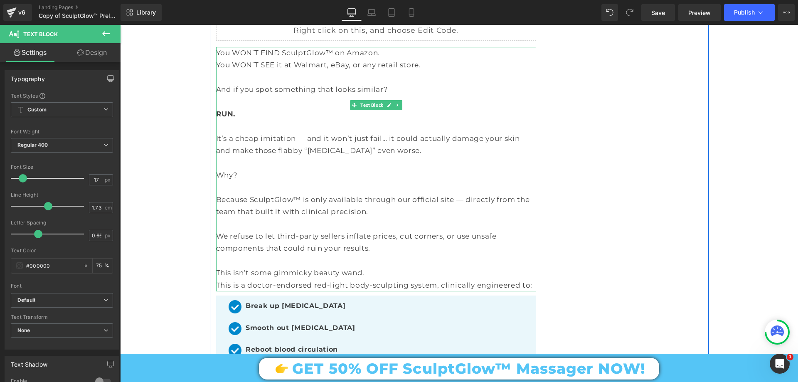
scroll to position [5293, 0]
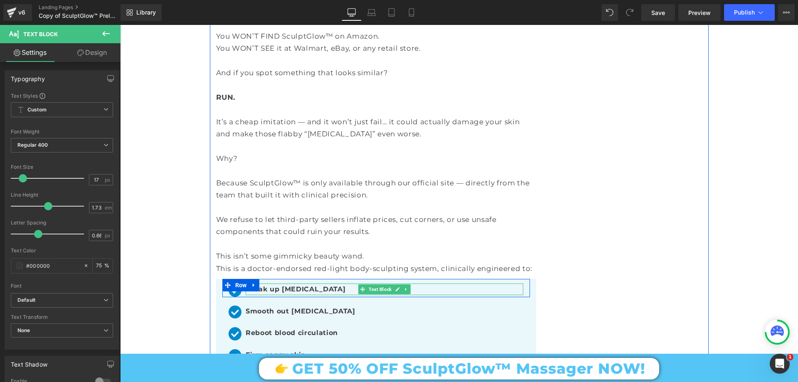
click at [267, 285] on b "Break up fluid retention" at bounding box center [296, 289] width 100 height 8
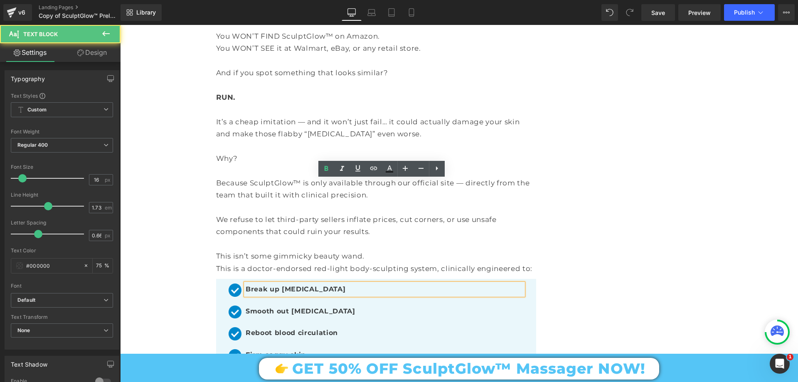
click at [272, 285] on b "Break up fluid retention" at bounding box center [296, 289] width 100 height 8
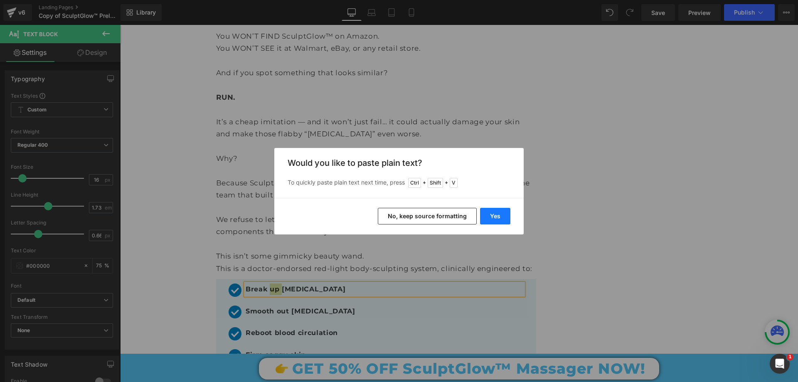
click at [487, 219] on button "Yes" at bounding box center [495, 216] width 30 height 17
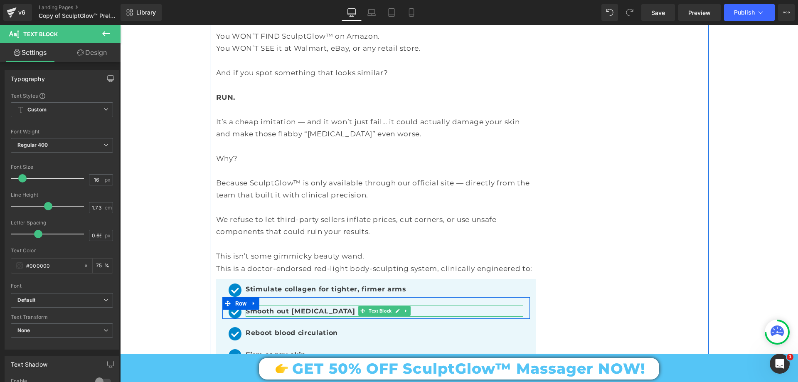
click at [276, 307] on b "Smooth out cellulite" at bounding box center [301, 311] width 110 height 8
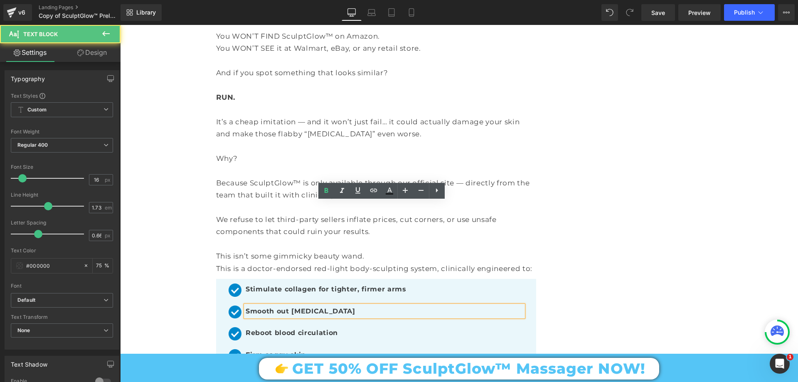
click at [267, 307] on b "Smooth out cellulite" at bounding box center [301, 311] width 110 height 8
click at [268, 307] on b "Smooth out cellulite" at bounding box center [301, 311] width 110 height 8
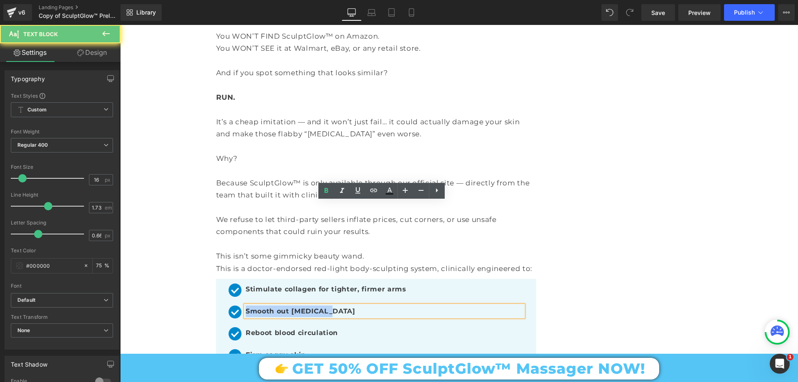
click at [268, 307] on b "Smooth out cellulite" at bounding box center [301, 311] width 110 height 8
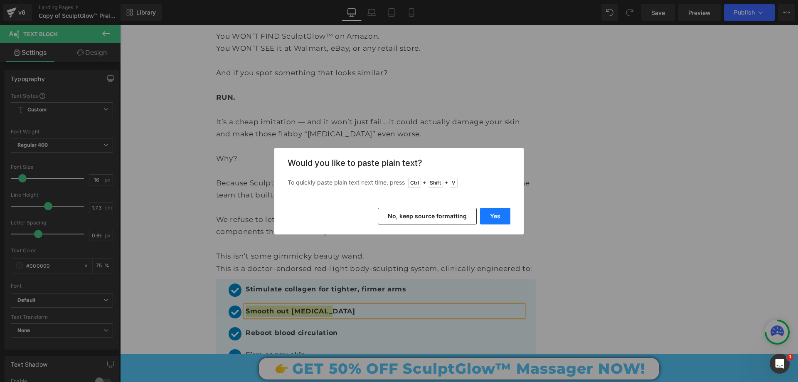
drag, startPoint x: 494, startPoint y: 220, endPoint x: 373, endPoint y: 195, distance: 122.8
click at [494, 220] on button "Yes" at bounding box center [495, 216] width 30 height 17
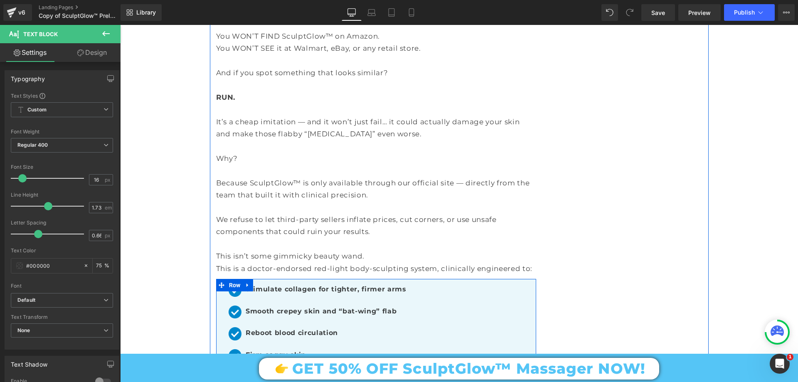
click at [265, 329] on b "Reboot blood circulation" at bounding box center [292, 333] width 92 height 8
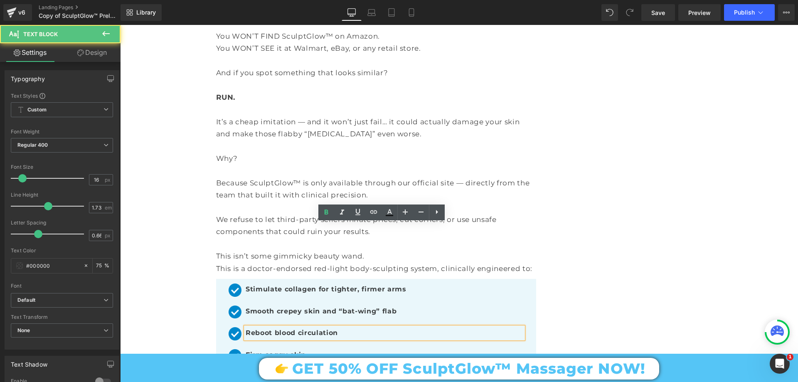
click at [267, 329] on b "Reboot blood circulation" at bounding box center [292, 333] width 92 height 8
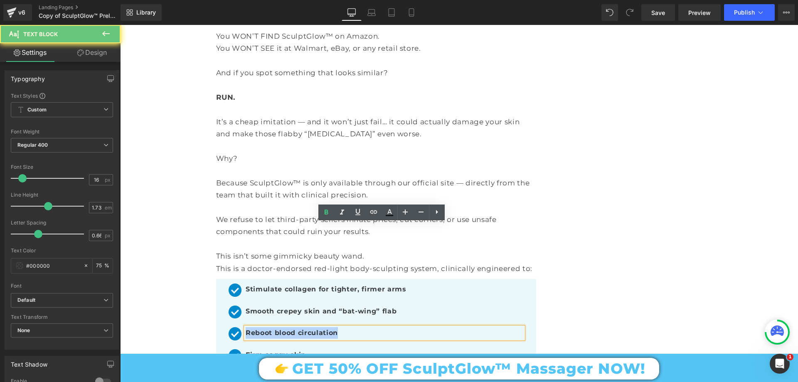
click at [267, 329] on b "Reboot blood circulation" at bounding box center [292, 333] width 92 height 8
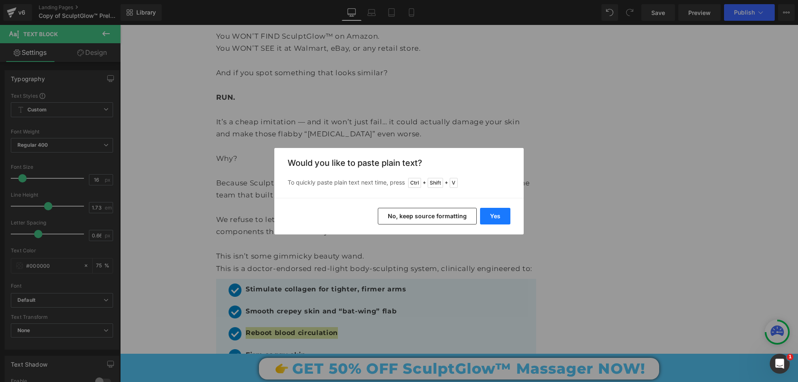
click at [493, 216] on button "Yes" at bounding box center [495, 216] width 30 height 17
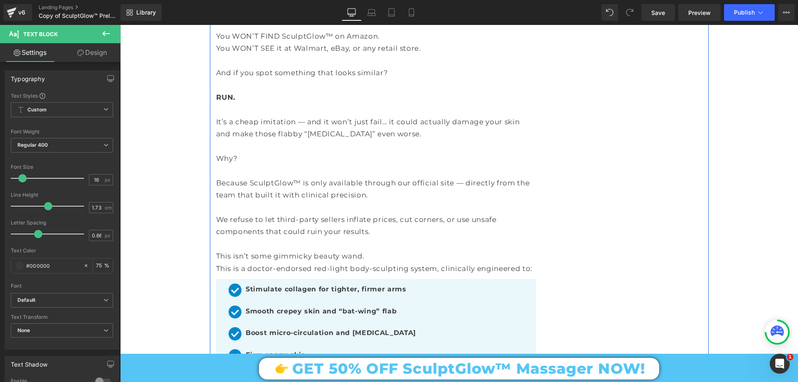
click at [302, 373] on strong "restore visible tone" at bounding box center [296, 377] width 73 height 8
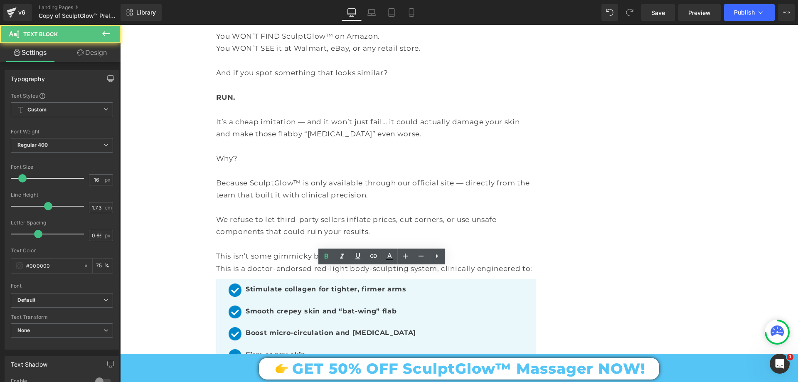
click at [329, 371] on p "And restore visible tone to tired, puffy legs — in just 5 to 10 minutes a day." at bounding box center [385, 377] width 278 height 12
click at [387, 371] on p "And restore visible tone to tired, puffy legs — in just 5 to 10 minutes a day." at bounding box center [385, 377] width 278 height 12
click at [396, 373] on strong "tired, puffy legs" at bounding box center [371, 377] width 60 height 8
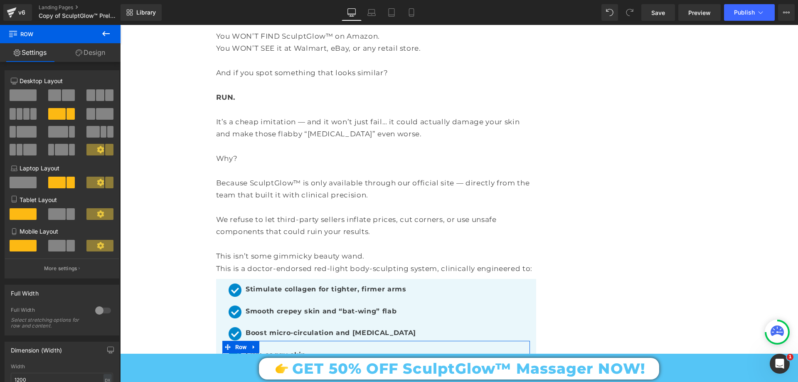
click at [172, 184] on div "Advertorial Heading Image Trending in the US Text Block Row Row Row Image UPDAT…" at bounding box center [459, 187] width 678 height 10722
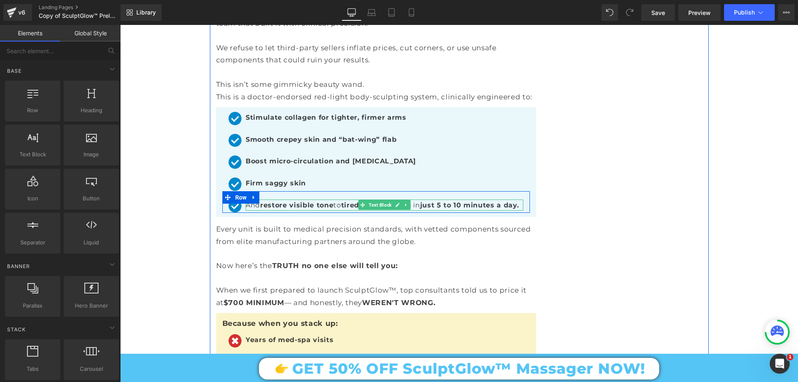
scroll to position [5543, 0]
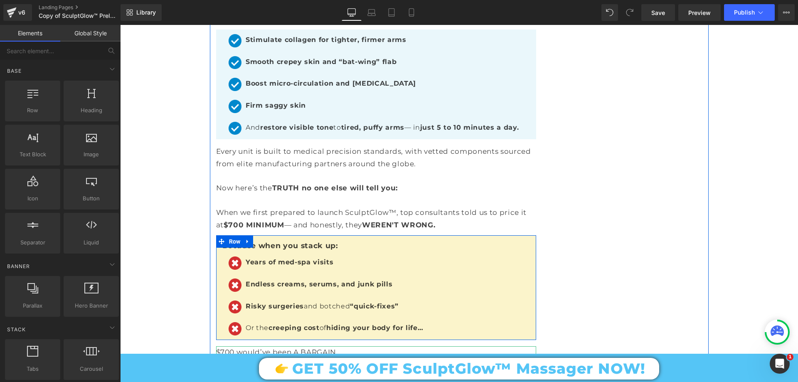
click at [278, 324] on strong "creeping cost" at bounding box center [294, 328] width 51 height 8
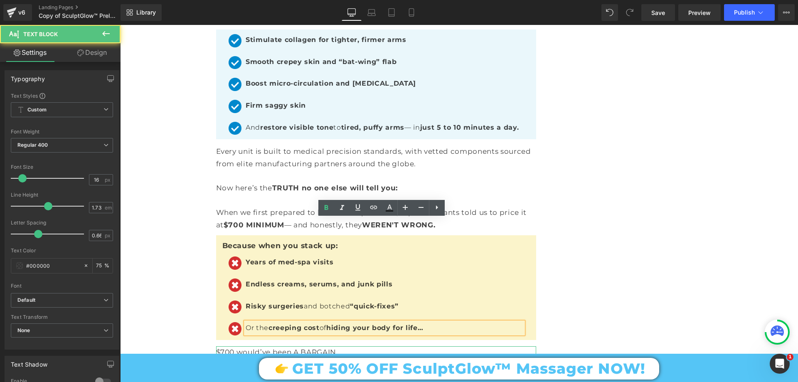
click at [279, 324] on strong "creeping cost" at bounding box center [294, 328] width 51 height 8
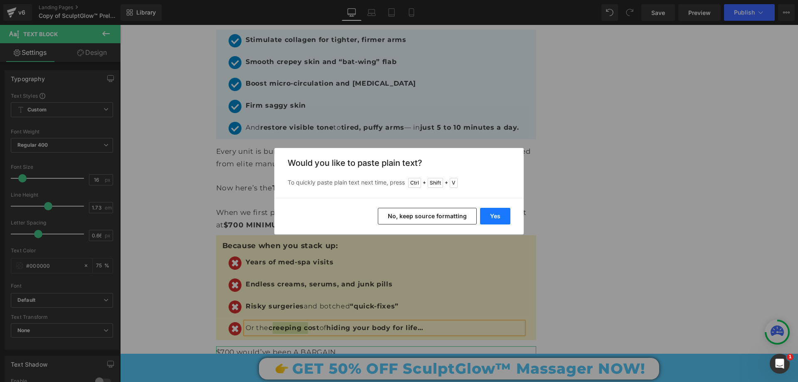
click at [502, 215] on button "Yes" at bounding box center [495, 216] width 30 height 17
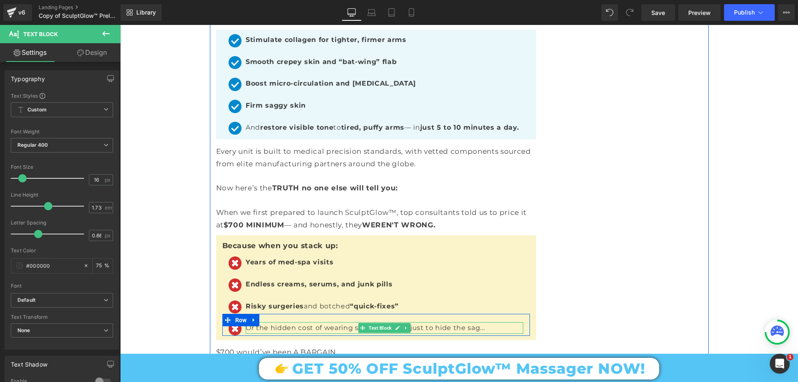
click at [269, 322] on p "Or the hidden cost of wearing sleeves all year just to hide the sag..." at bounding box center [385, 328] width 278 height 12
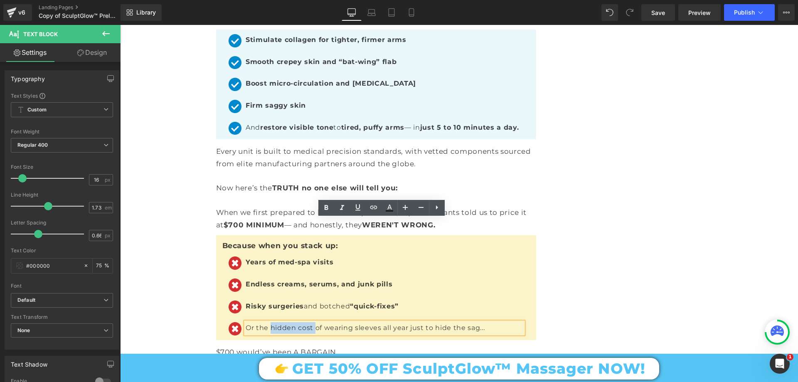
drag, startPoint x: 269, startPoint y: 225, endPoint x: 311, endPoint y: 225, distance: 42.4
click at [311, 322] on p "Or the hidden cost of wearing sleeves all year just to hide the sag..." at bounding box center [385, 328] width 278 height 12
click at [324, 208] on icon at bounding box center [326, 208] width 10 height 10
drag, startPoint x: 355, startPoint y: 224, endPoint x: 489, endPoint y: 240, distance: 135.3
click at [485, 322] on p "Or the hidden cost of wearing sleeves all year just to hide the sag..." at bounding box center [385, 328] width 278 height 12
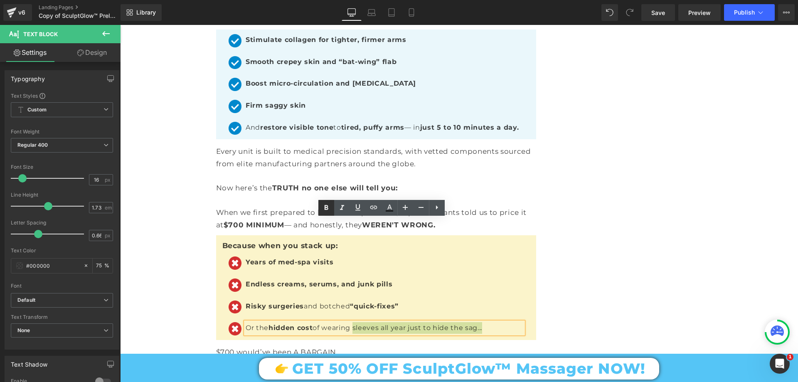
click at [325, 211] on icon at bounding box center [326, 208] width 10 height 10
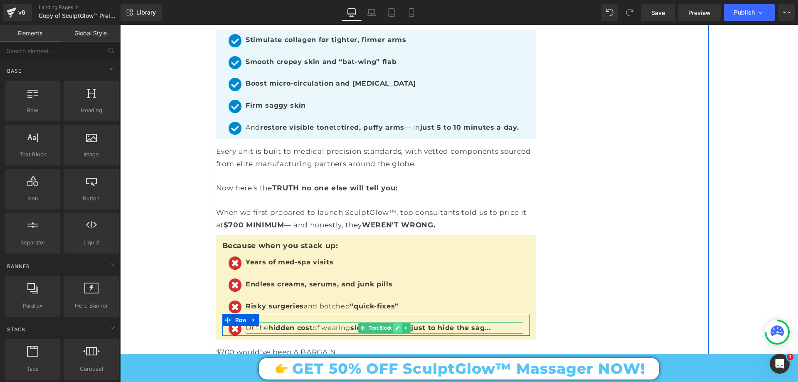
click at [395, 326] on icon at bounding box center [397, 328] width 5 height 5
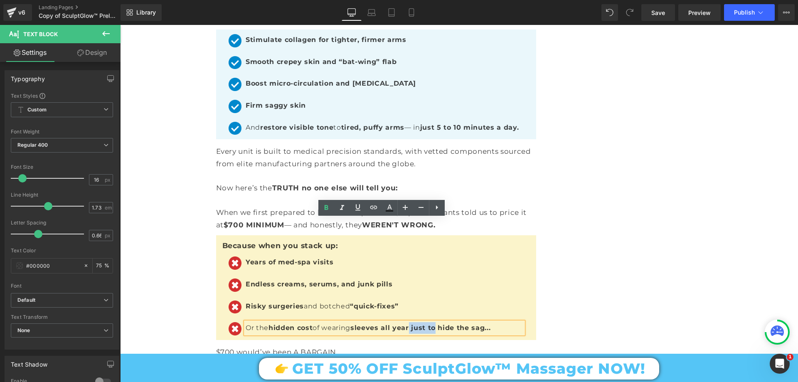
drag, startPoint x: 412, startPoint y: 225, endPoint x: 437, endPoint y: 225, distance: 25.8
click at [437, 324] on strong "sleeves all year just to hide the sag..." at bounding box center [421, 328] width 140 height 8
click at [329, 208] on icon at bounding box center [326, 208] width 10 height 10
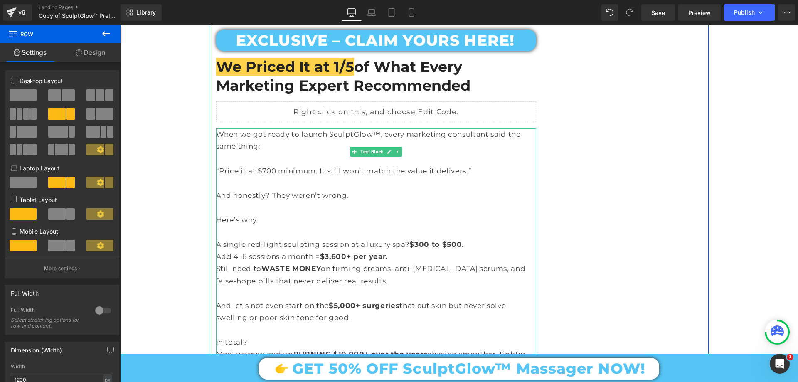
scroll to position [6042, 0]
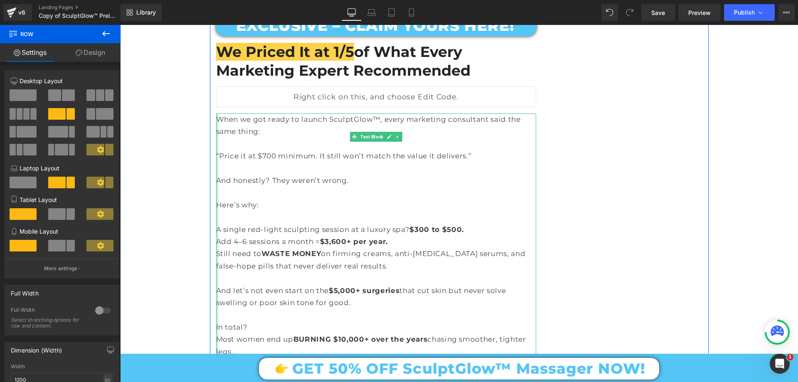
click at [216, 248] on p "Still need to WASTE MONEY on firming creams, anti-cellulite serums, and false-h…" at bounding box center [376, 260] width 320 height 25
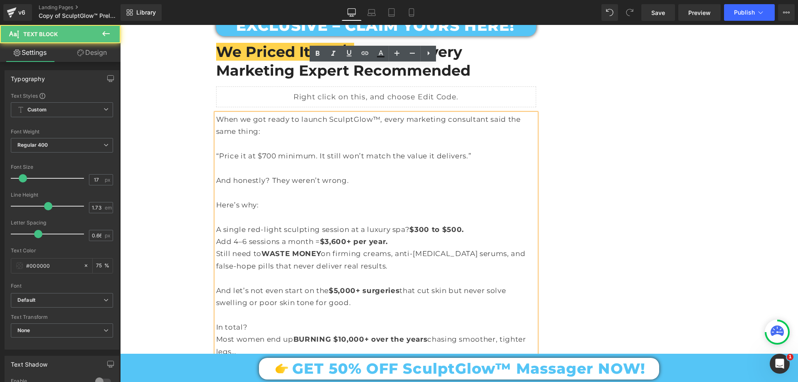
click at [216, 248] on p "Still need to WASTE MONEY on firming creams, anti-cellulite serums, and false-h…" at bounding box center [376, 260] width 320 height 25
drag, startPoint x: 214, startPoint y: 149, endPoint x: 393, endPoint y: 244, distance: 203.1
click at [393, 244] on div "When we got ready to launch SculptGlow™, every marketing consultant said the sa…" at bounding box center [376, 389] width 320 height 550
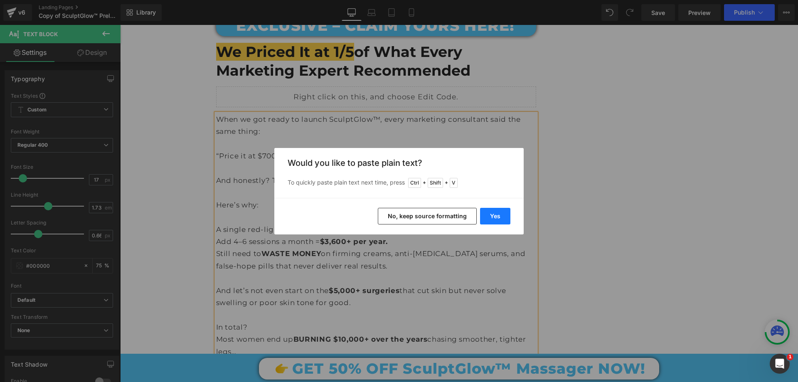
click at [496, 220] on button "Yes" at bounding box center [495, 216] width 30 height 17
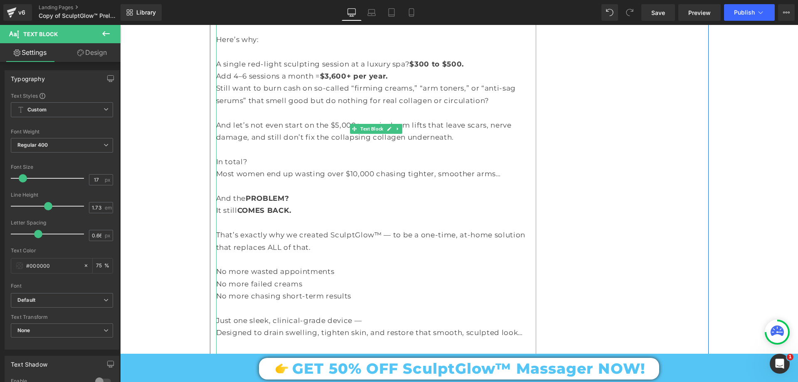
scroll to position [6208, 0]
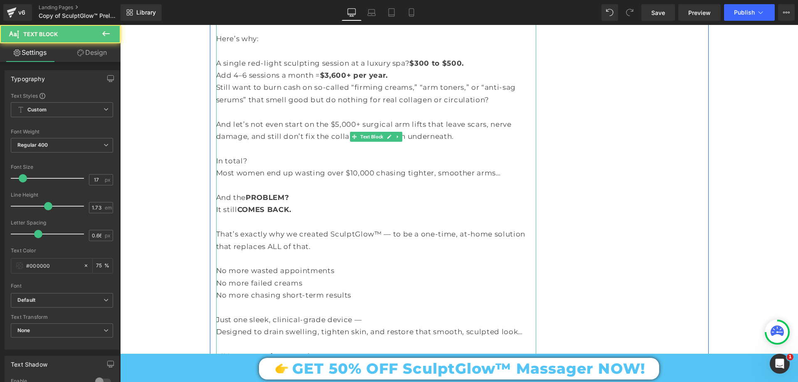
click at [235, 265] on p "No more wasted appointments" at bounding box center [376, 271] width 320 height 12
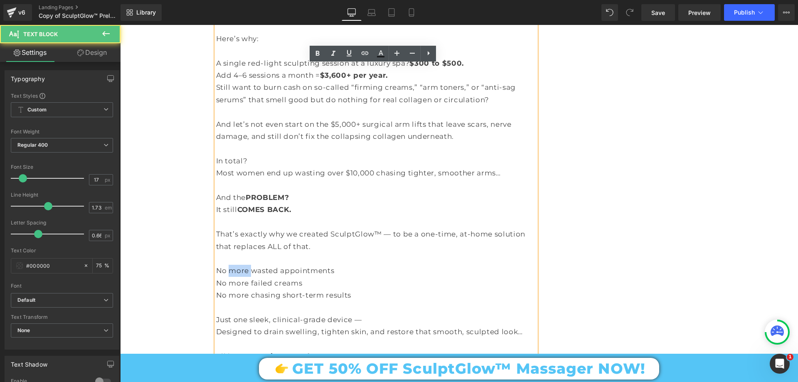
click at [235, 265] on p "No more wasted appointments" at bounding box center [376, 271] width 320 height 12
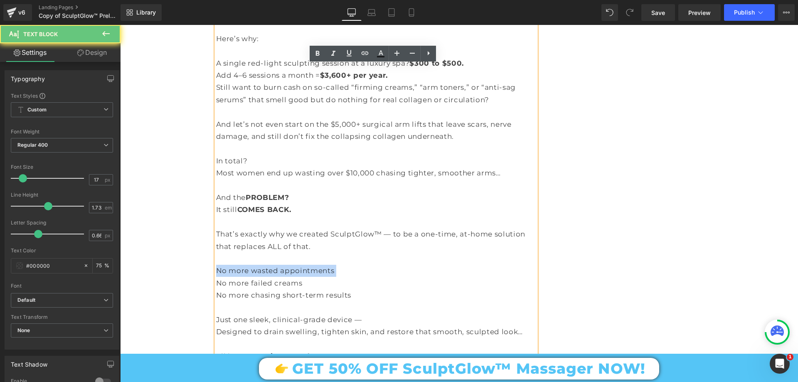
click at [235, 265] on p "No more wasted appointments" at bounding box center [376, 271] width 320 height 12
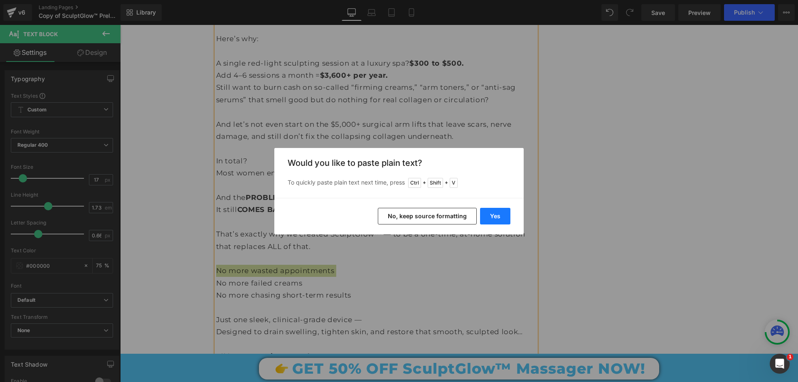
drag, startPoint x: 502, startPoint y: 214, endPoint x: 361, endPoint y: 193, distance: 143.4
click at [502, 214] on button "Yes" at bounding box center [495, 216] width 30 height 17
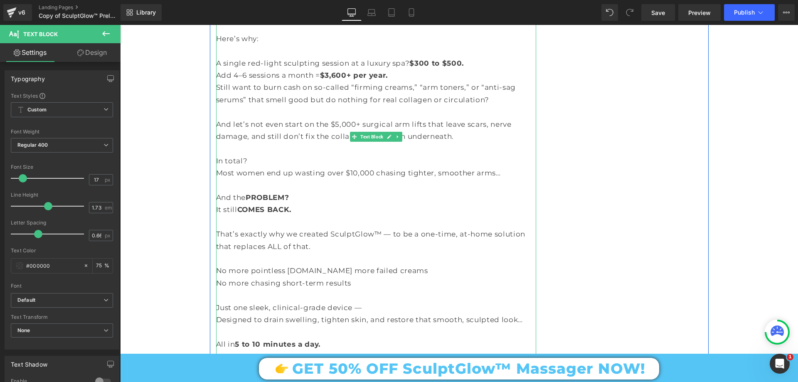
click at [340, 265] on p "No more pointless appointments.No more failed creams" at bounding box center [376, 271] width 320 height 12
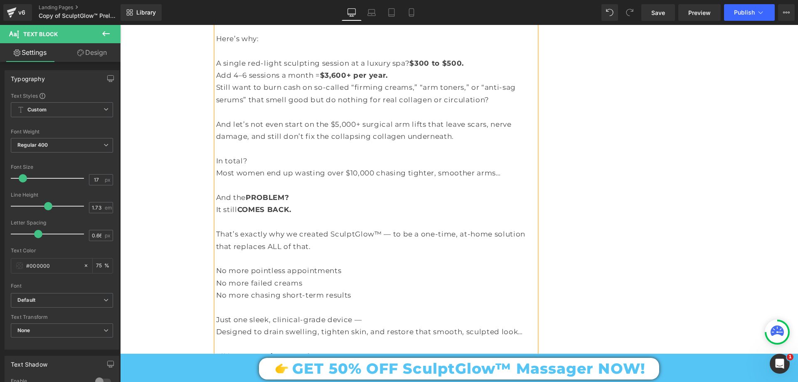
click at [248, 277] on p "No more failed creams" at bounding box center [376, 283] width 320 height 12
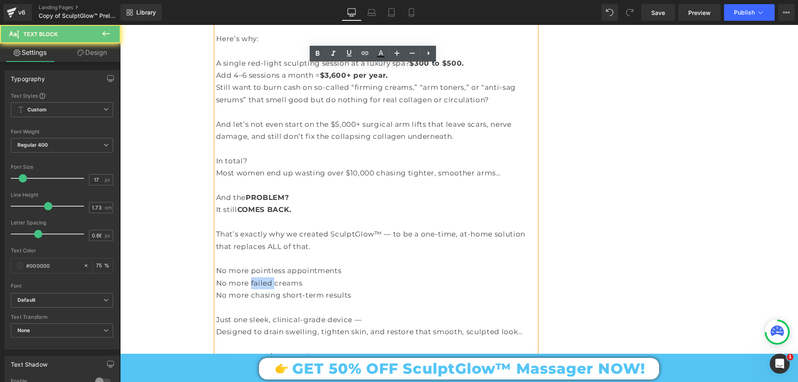
click at [248, 277] on p "No more failed creams" at bounding box center [376, 283] width 320 height 12
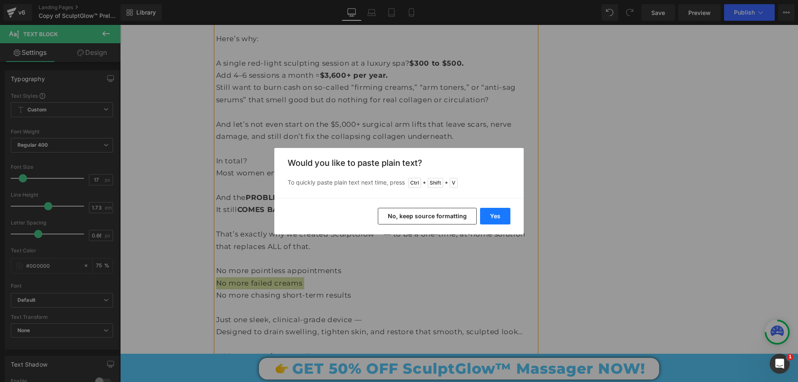
click at [501, 218] on button "Yes" at bounding box center [495, 216] width 30 height 17
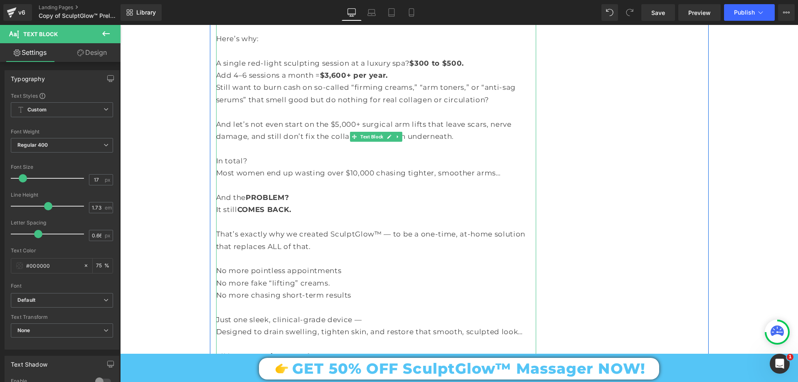
click at [328, 277] on p "No more fake “lifting” creams." at bounding box center [376, 283] width 320 height 12
click at [292, 289] on p "No more chasing short-term results" at bounding box center [376, 295] width 320 height 12
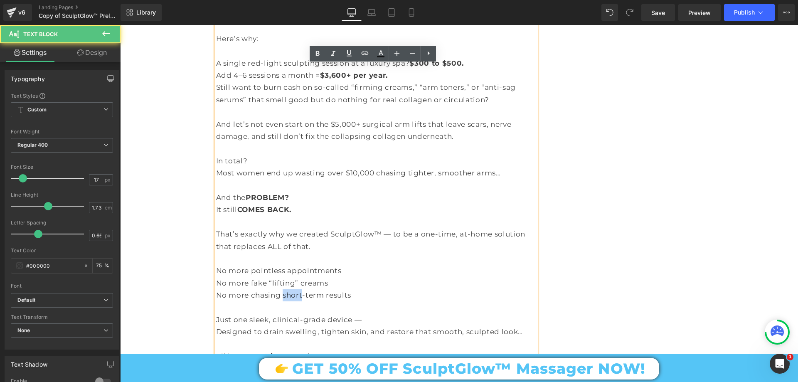
click at [292, 289] on p "No more chasing short-term results" at bounding box center [376, 295] width 320 height 12
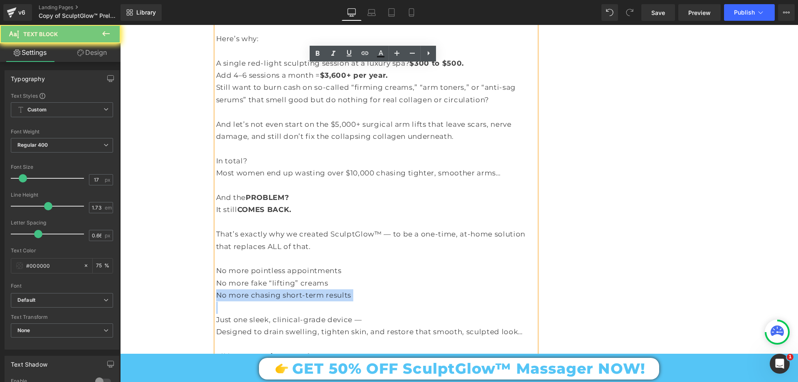
click at [292, 289] on p "No more chasing short-term results" at bounding box center [376, 295] width 320 height 12
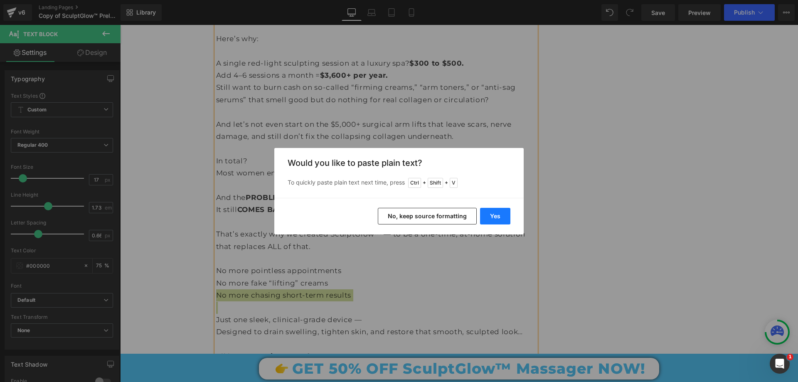
click at [506, 215] on button "Yes" at bounding box center [495, 216] width 30 height 17
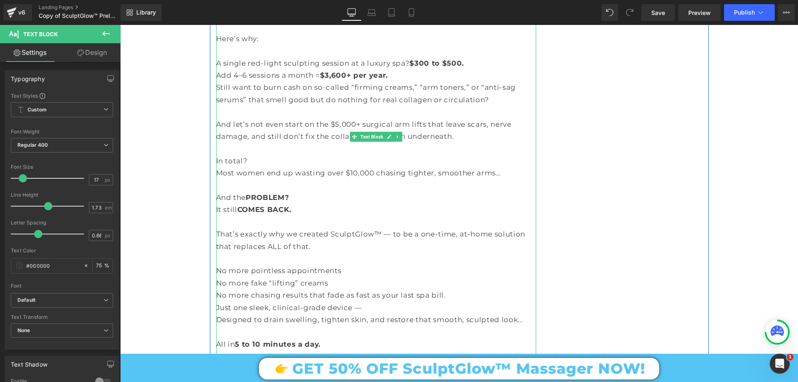
click at [450, 289] on p "No more chasing results that fade as fast as your last spa bill." at bounding box center [376, 295] width 320 height 12
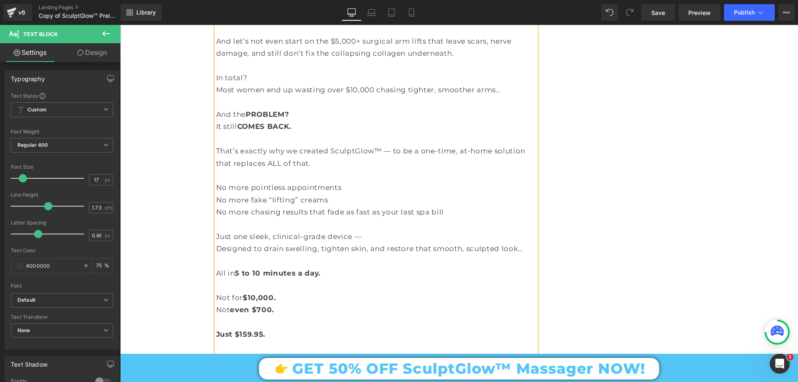
scroll to position [6250, 0]
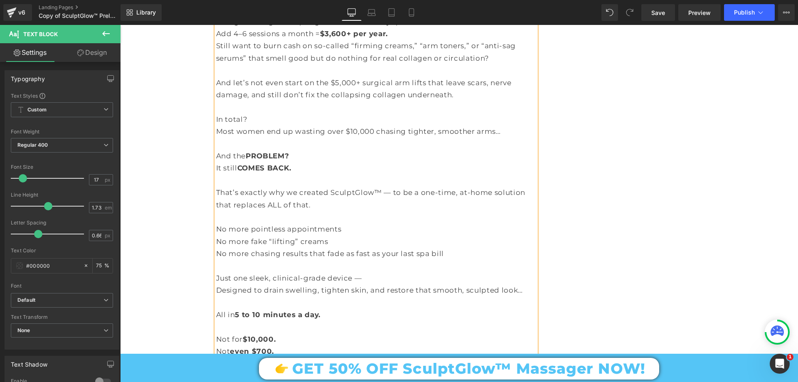
click at [286, 284] on p "Designed to drain swelling, tighten skin, and restore that smooth, sculpted loo…" at bounding box center [376, 290] width 320 height 12
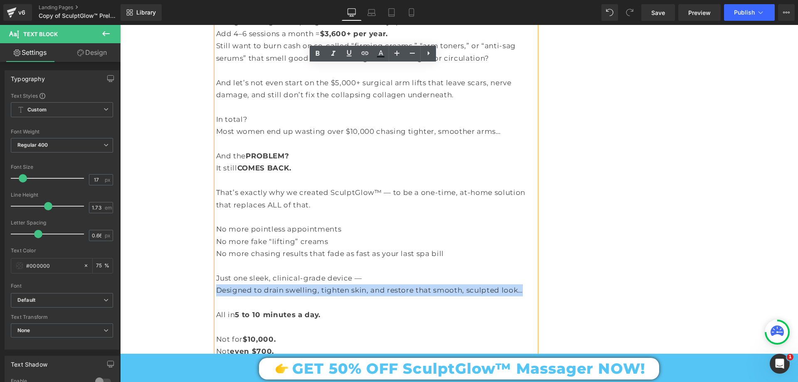
drag, startPoint x: 213, startPoint y: 188, endPoint x: 525, endPoint y: 192, distance: 311.9
click at [525, 284] on p "Designed to drain swelling, tighten skin, and restore that smooth, sculpted loo…" at bounding box center [376, 290] width 320 height 12
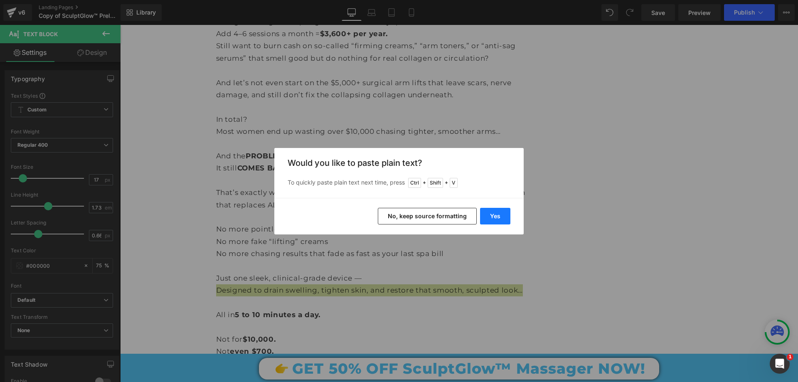
click at [504, 212] on button "Yes" at bounding box center [495, 216] width 30 height 17
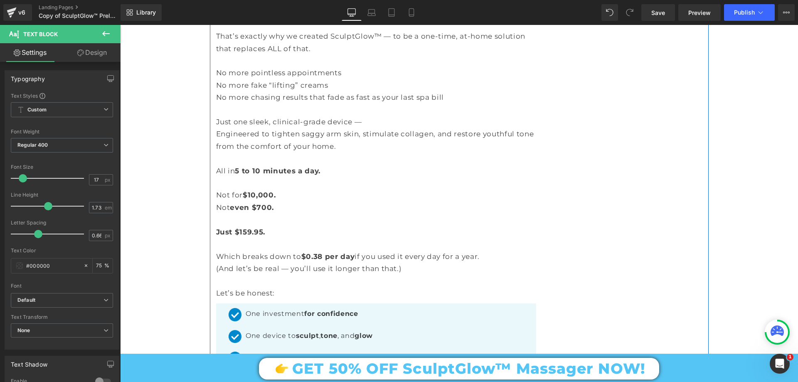
scroll to position [6458, 0]
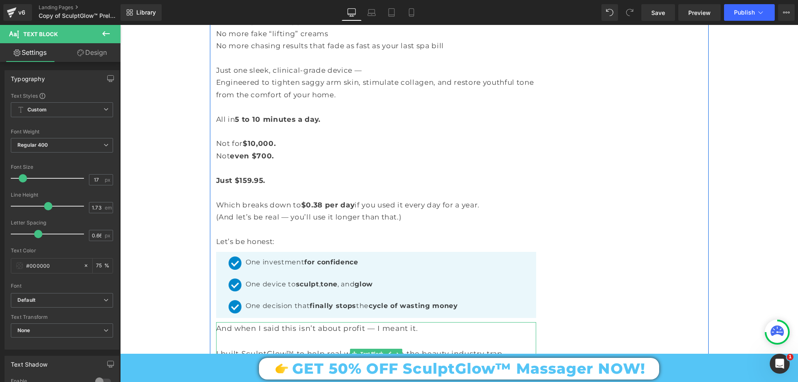
drag, startPoint x: 214, startPoint y: 251, endPoint x: 219, endPoint y: 249, distance: 5.3
click at [216, 322] on div "And when I said this isn’t about profit — I meant it. I built SculptGlow™ to he…" at bounding box center [376, 353] width 320 height 63
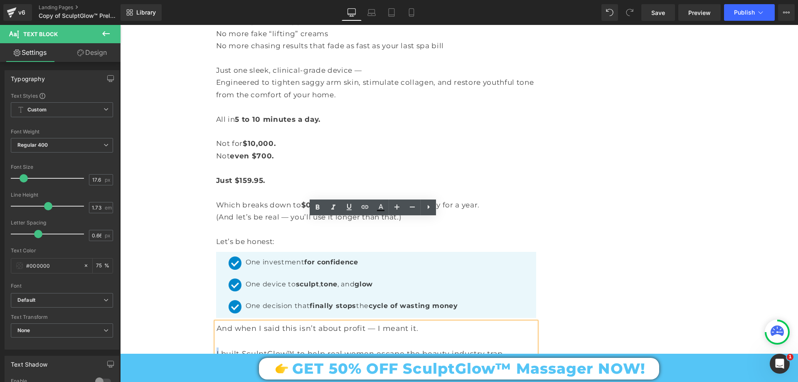
drag, startPoint x: 216, startPoint y: 251, endPoint x: 207, endPoint y: 255, distance: 9.7
click at [267, 360] on p "Not to lock transformation behind a paywall . So to make sure NO ONE is left be…" at bounding box center [377, 372] width 320 height 25
click at [305, 362] on strong "left behind because of money" at bounding box center [365, 372] width 296 height 21
click at [443, 375] on strong "URGENT...." at bounding box center [433, 379] width 43 height 9
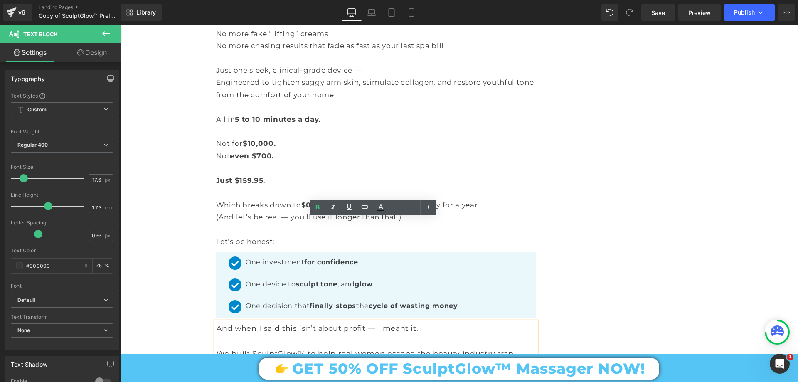
click at [462, 360] on p "Not to lock transformation behind a paywall . So to make sure NO ONE is left be…" at bounding box center [377, 372] width 320 height 25
click at [329, 375] on span "… I’m doing something" at bounding box center [367, 379] width 91 height 9
drag, startPoint x: 337, startPoint y: 275, endPoint x: 329, endPoint y: 268, distance: 11.2
click at [326, 360] on p "Not to lock transformation behind a paywall . So to make sure NO ONE is left be…" at bounding box center [377, 372] width 320 height 25
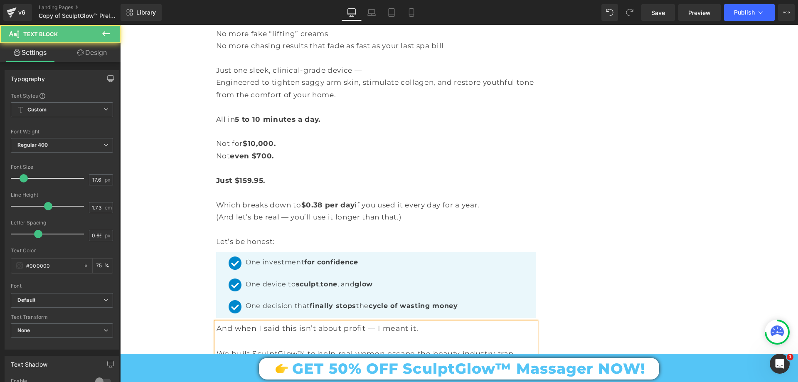
click at [344, 375] on span "… We are doing something" at bounding box center [375, 379] width 106 height 9
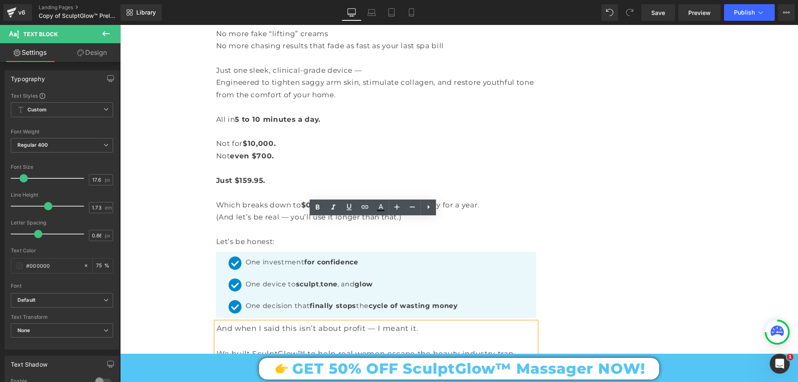
drag, startPoint x: 344, startPoint y: 277, endPoint x: 338, endPoint y: 278, distance: 6.4
click at [338, 375] on span "… We are doing something" at bounding box center [375, 379] width 106 height 9
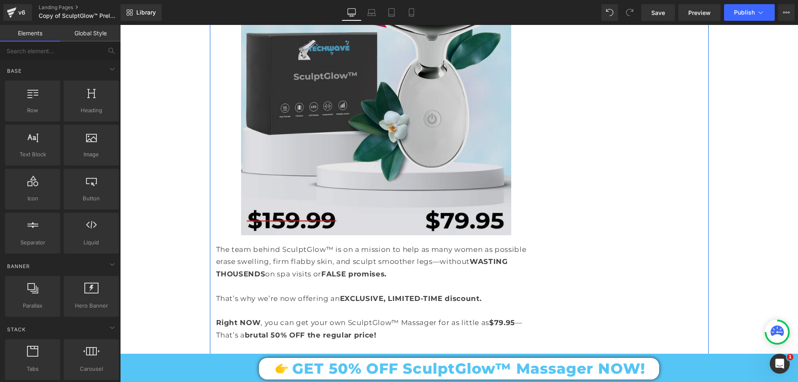
scroll to position [6998, 0]
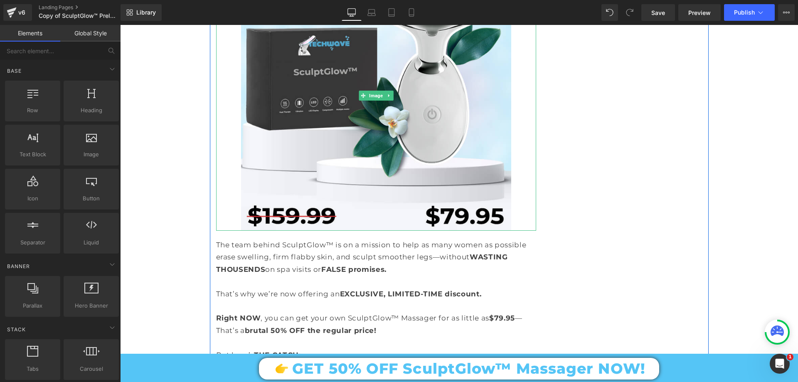
click at [251, 239] on p "The team behind SculptGlow™ is on a mission to help as many women as possible e…" at bounding box center [376, 257] width 320 height 37
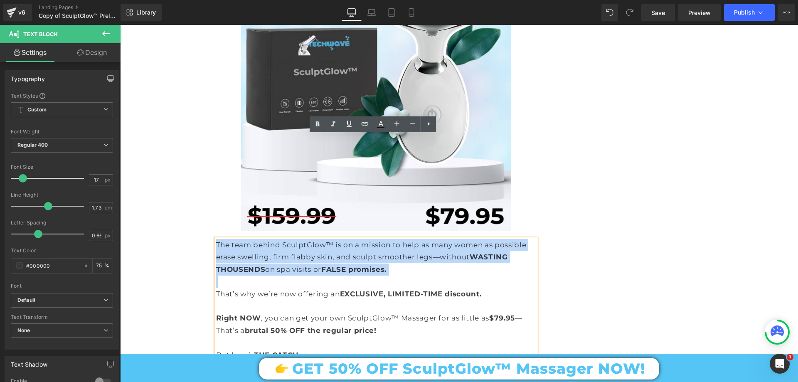
drag, startPoint x: 214, startPoint y: 140, endPoint x: 400, endPoint y: 174, distance: 188.9
click at [400, 239] on div "The team behind SculptGlow™ is on a mission to help as many women as possible e…" at bounding box center [376, 379] width 320 height 281
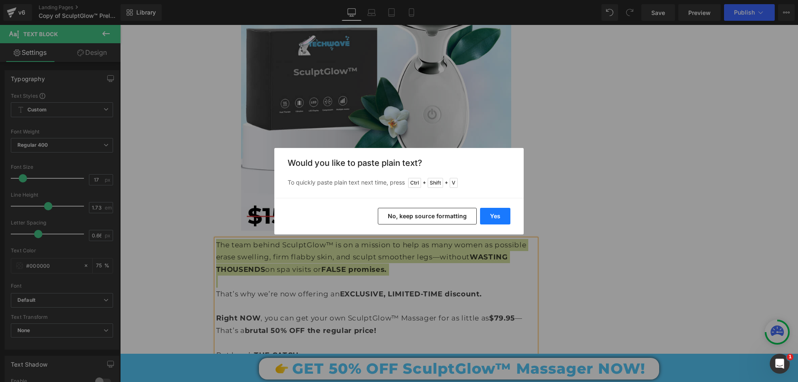
drag, startPoint x: 494, startPoint y: 212, endPoint x: 371, endPoint y: 183, distance: 126.9
click at [494, 212] on button "Yes" at bounding box center [495, 216] width 30 height 17
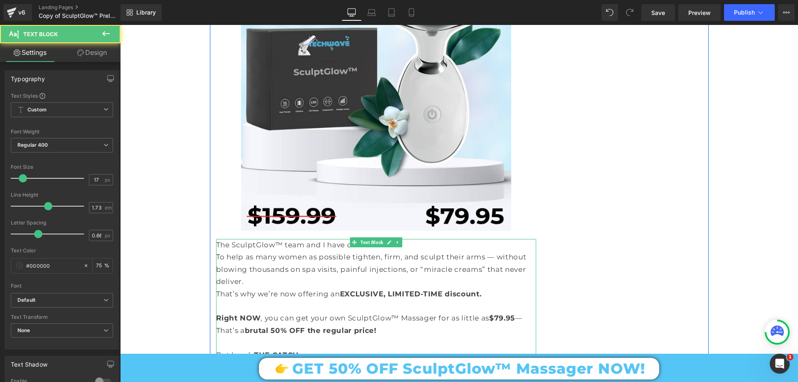
click at [264, 251] on p "To help as many women as possible tighten, firm, and sculpt their arms — withou…" at bounding box center [376, 269] width 320 height 37
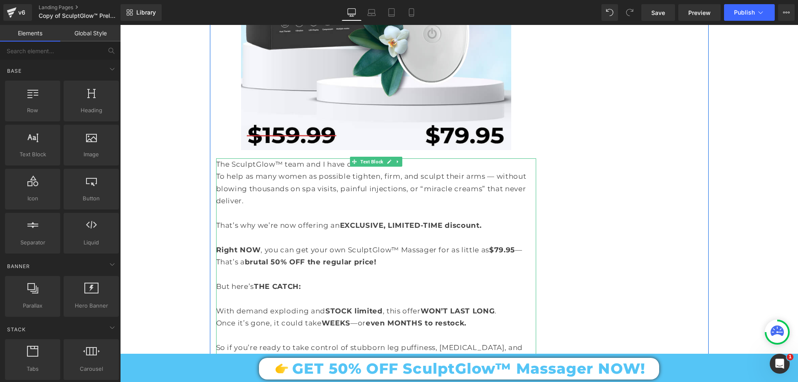
scroll to position [7081, 0]
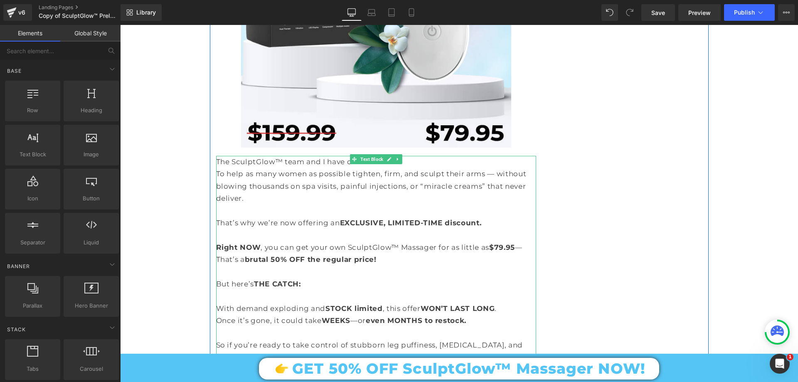
click at [331, 339] on p "So if you’re ready to take control of stubborn leg puffiness, cellulite, and sw…" at bounding box center [376, 351] width 320 height 25
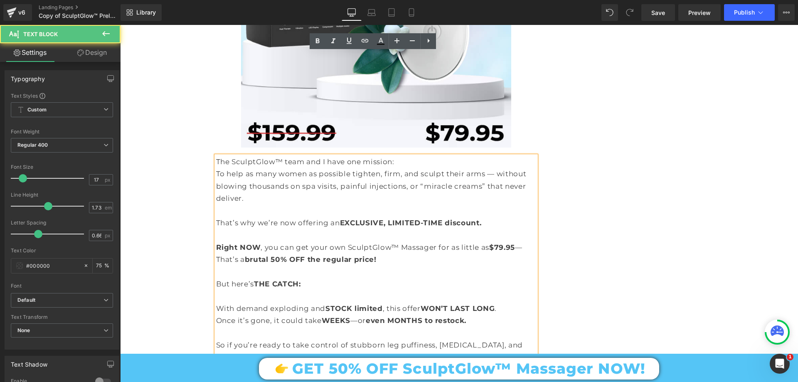
click at [360, 339] on p "So if you’re ready to take control of stubborn leg puffiness, cellulite, and sw…" at bounding box center [376, 351] width 320 height 25
click at [388, 339] on p "So if you’re ready to take control of stubborn leg puffiness, cellulite, and sw…" at bounding box center [376, 351] width 320 height 25
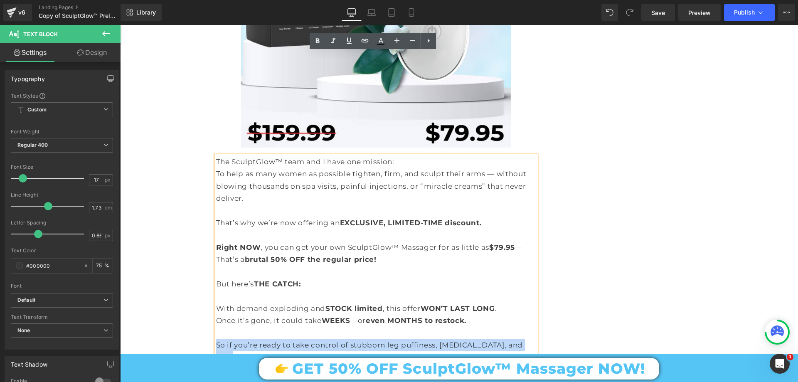
drag, startPoint x: 214, startPoint y: 242, endPoint x: 524, endPoint y: 241, distance: 310.2
click at [524, 339] on p "So if you’re ready to take control of stubborn leg puffiness, cellulite, and sw…" at bounding box center [376, 351] width 320 height 25
copy p "So if you’re ready to take control of stubborn leg puffiness, cellulite, and sw…"
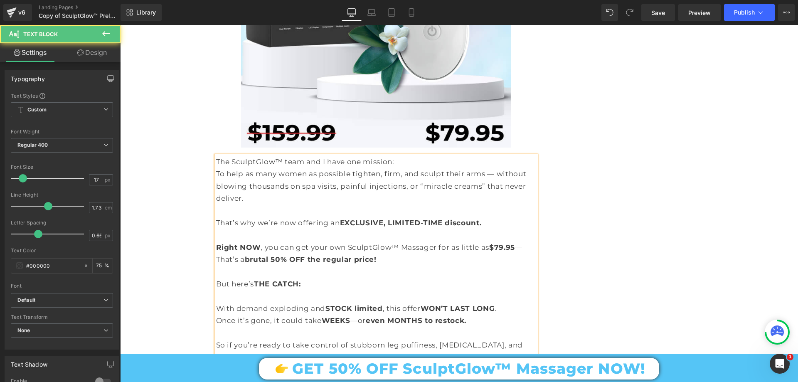
click at [279, 376] on p "If you’re done wasting money on overpriced creams and spa sessions that don’t w…" at bounding box center [376, 388] width 320 height 25
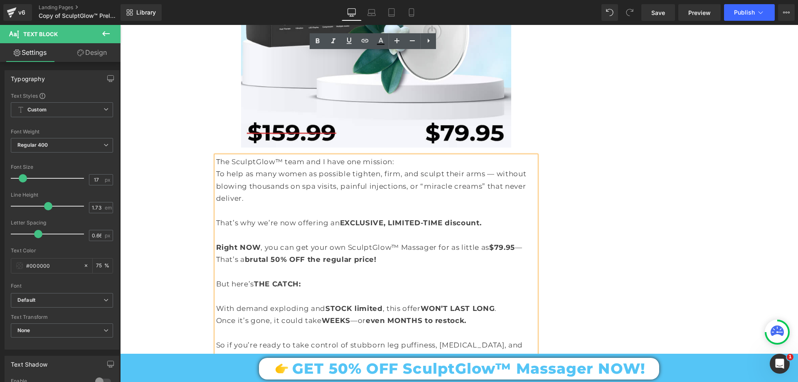
click at [227, 339] on p "So if you’re ready to take control of stubborn leg puffiness, cellulite, and sw…" at bounding box center [376, 351] width 320 height 25
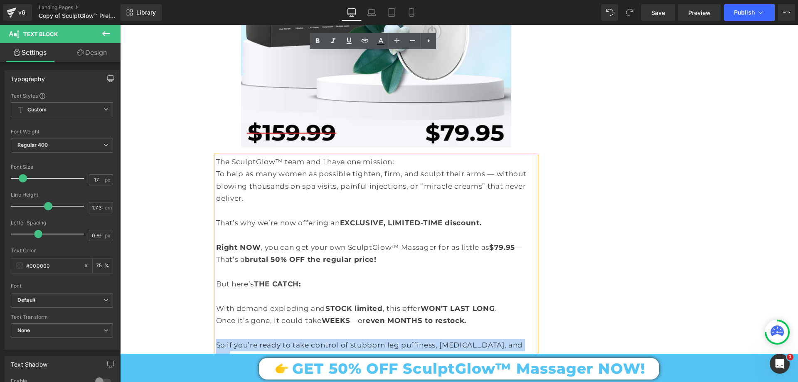
drag, startPoint x: 215, startPoint y: 240, endPoint x: 518, endPoint y: 241, distance: 302.7
click at [518, 339] on p "So if you’re ready to take control of stubborn leg puffiness, cellulite, and sw…" at bounding box center [376, 351] width 320 height 25
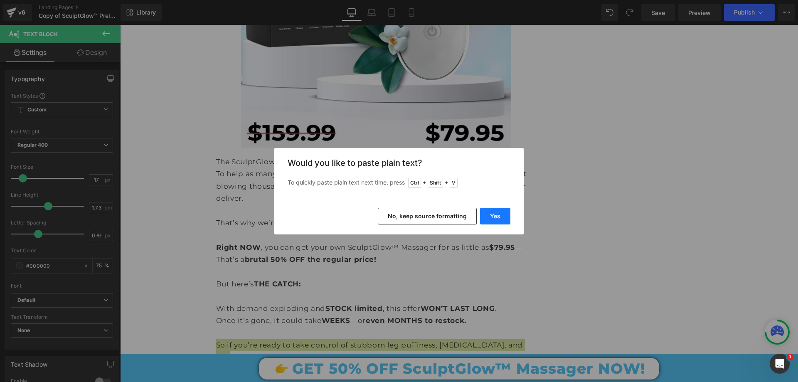
click at [506, 216] on button "Yes" at bounding box center [495, 216] width 30 height 17
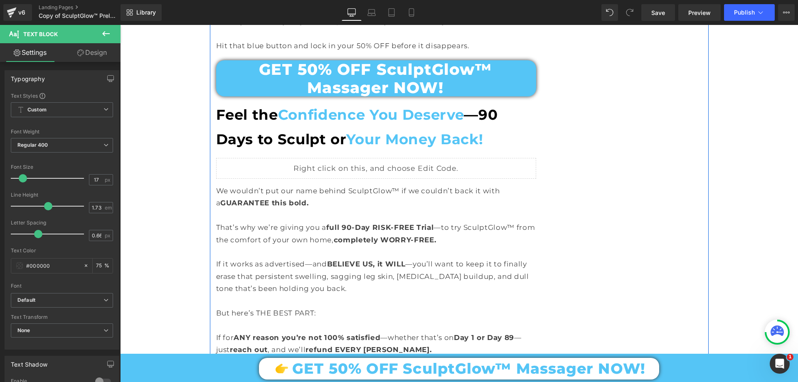
scroll to position [7871, 0]
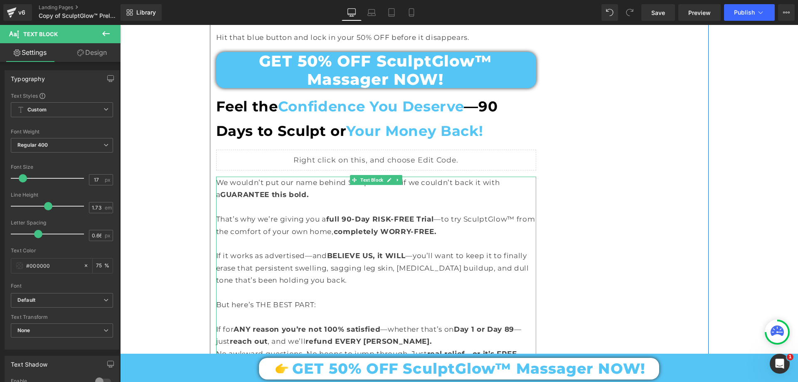
click at [415, 250] on p "If it works as advertised—and BELIEVE US, it WILL —you’ll want to keep it to fi…" at bounding box center [376, 268] width 320 height 37
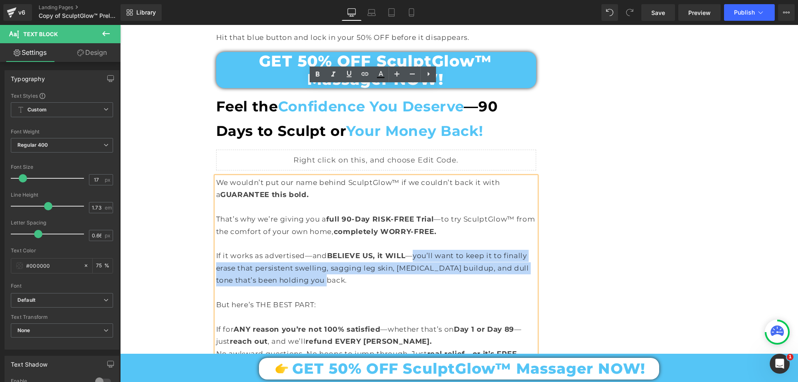
drag, startPoint x: 412, startPoint y: 162, endPoint x: 464, endPoint y: 188, distance: 57.5
click at [464, 250] on p "If it works as advertised—and BELIEVE US, it WILL —you’ll want to keep it to fi…" at bounding box center [376, 268] width 320 height 37
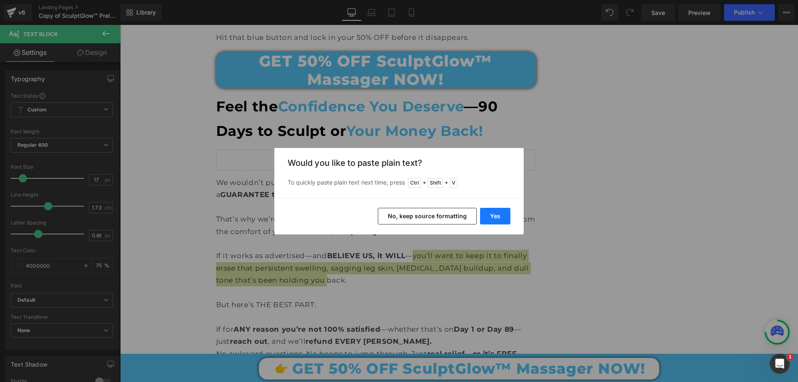
click at [494, 217] on button "Yes" at bounding box center [495, 216] width 30 height 17
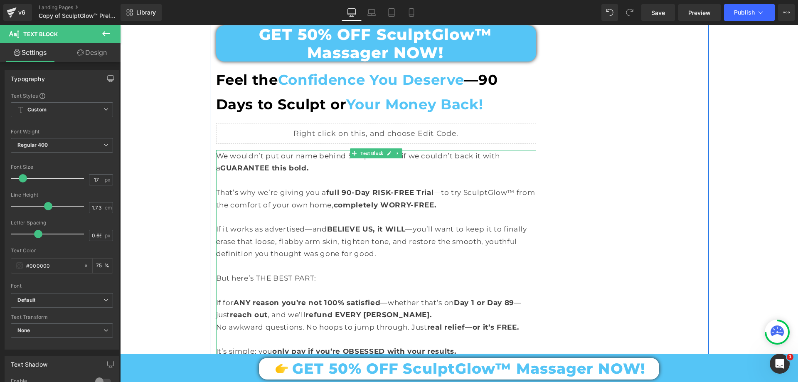
scroll to position [7913, 0]
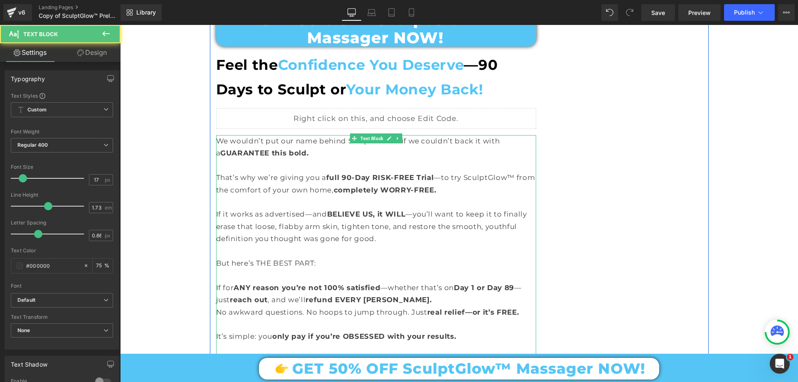
click at [262, 306] on p "No awkward questions. No hoops to jump through. Just real relief—or it’s FREE." at bounding box center [376, 312] width 320 height 12
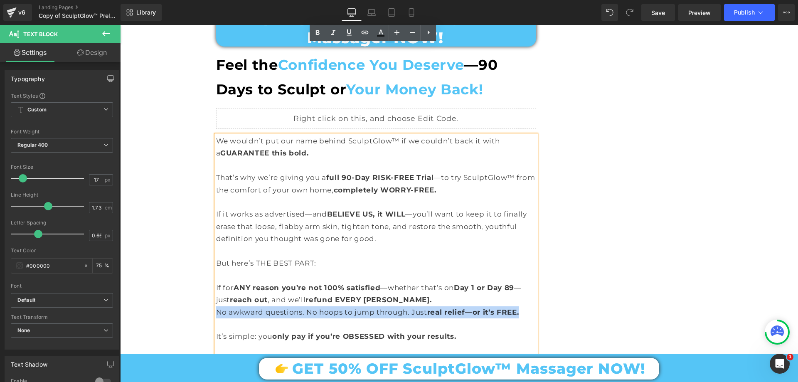
drag, startPoint x: 518, startPoint y: 224, endPoint x: 210, endPoint y: 216, distance: 308.2
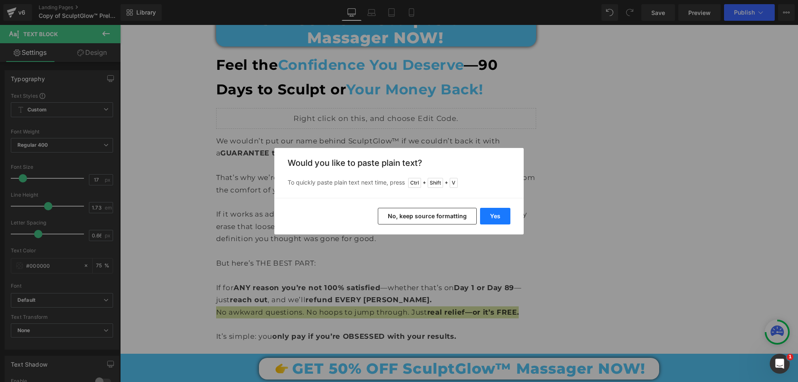
click at [503, 213] on button "Yes" at bounding box center [495, 216] width 30 height 17
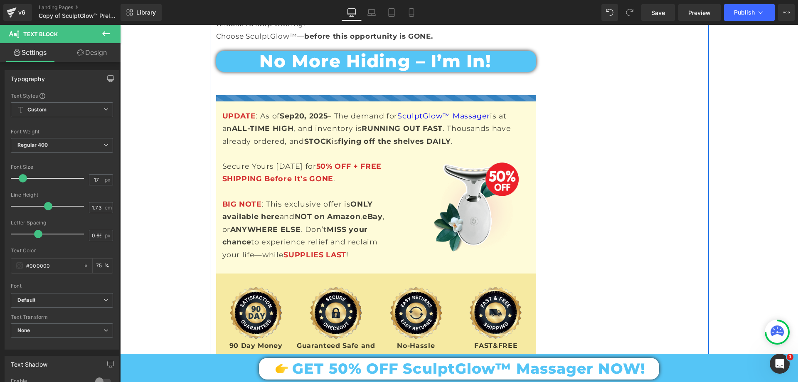
scroll to position [9451, 0]
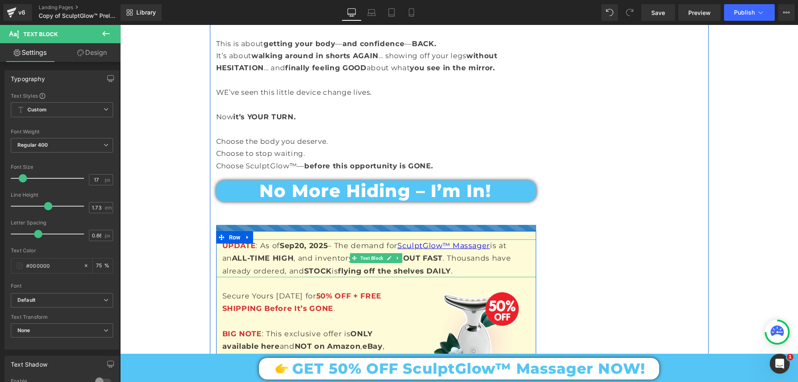
click at [280, 241] on strong "Sep" at bounding box center [287, 245] width 15 height 9
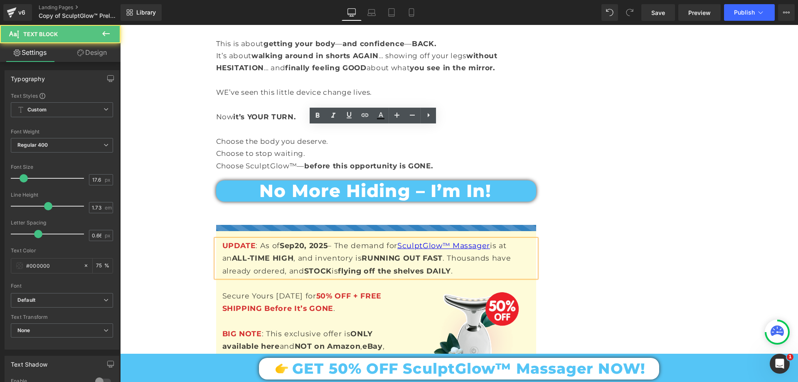
click at [286, 241] on strong "Sep" at bounding box center [287, 245] width 15 height 9
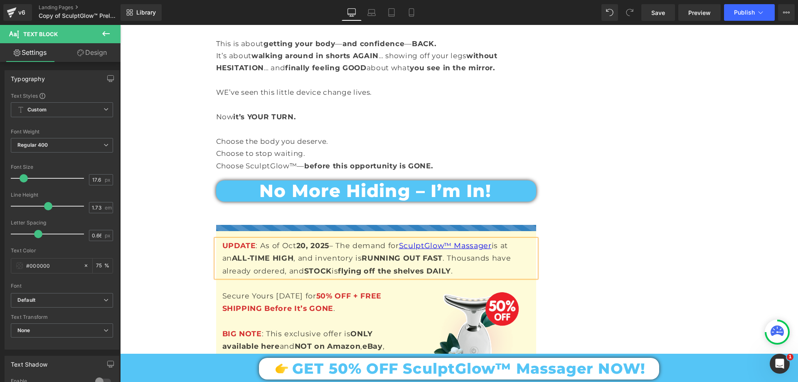
click at [299, 241] on strong "20, 2025" at bounding box center [312, 245] width 33 height 9
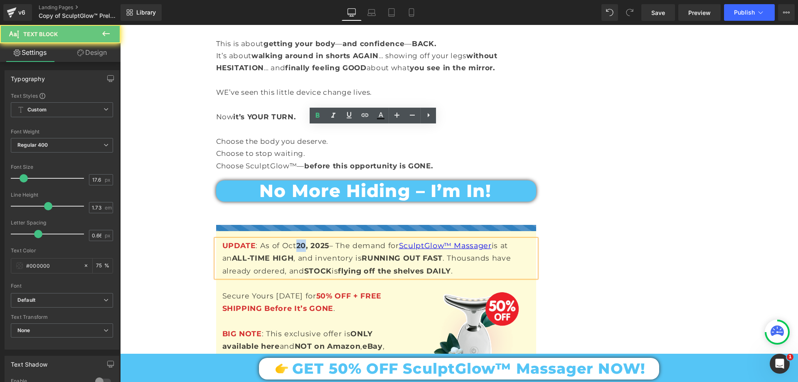
click at [299, 241] on strong "20, 2025" at bounding box center [312, 245] width 33 height 9
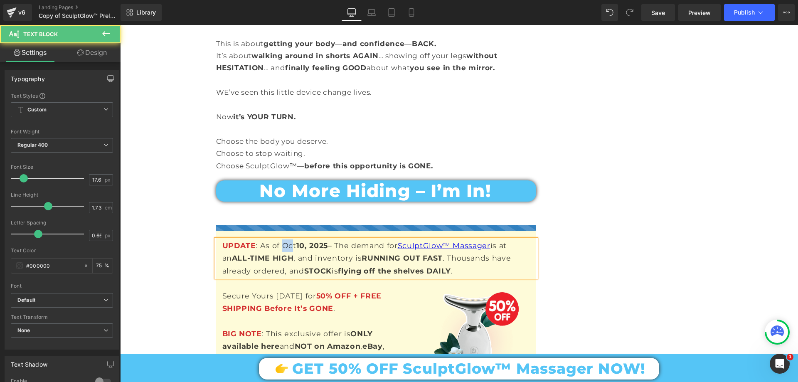
drag, startPoint x: 280, startPoint y: 133, endPoint x: 289, endPoint y: 133, distance: 9.6
click at [289, 240] on p "UPDATE : As of Oct 10, 2025 – The demand for SculptGlow™ Massager is at an ALL-…" at bounding box center [379, 259] width 314 height 38
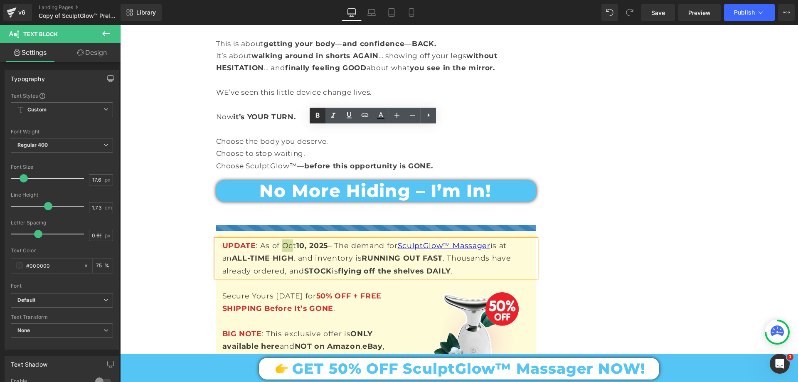
click at [320, 115] on icon at bounding box center [318, 116] width 10 height 10
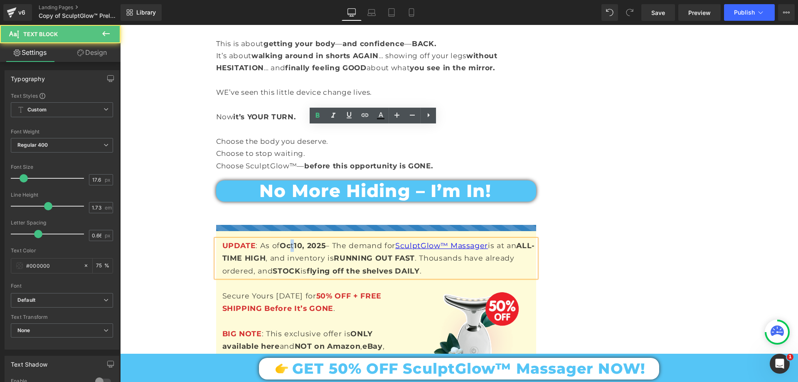
click at [292, 240] on p "UPDATE : As of Oc t 10, 2025 – The demand for SculptGlow™ Massager is at an ALL…" at bounding box center [379, 259] width 314 height 38
click at [321, 115] on icon at bounding box center [318, 116] width 10 height 10
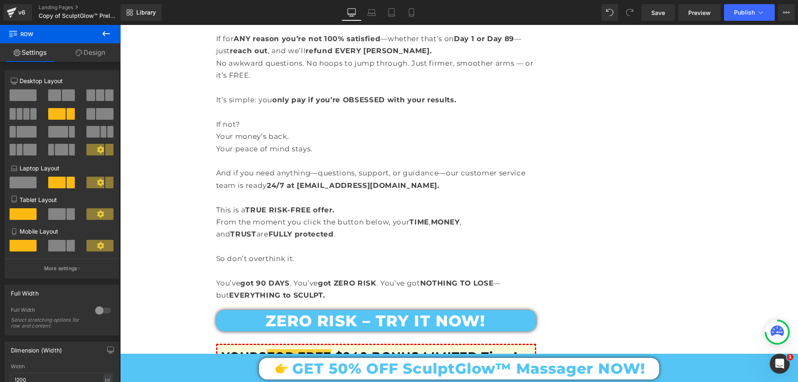
scroll to position [8162, 0]
click at [660, 15] on span "Save" at bounding box center [659, 12] width 14 height 9
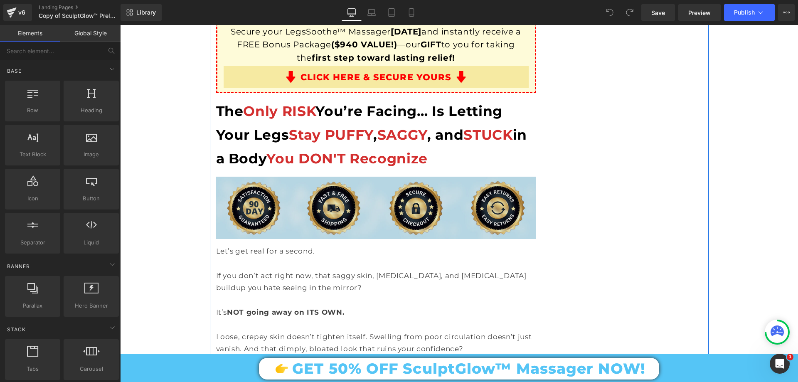
scroll to position [8441, 0]
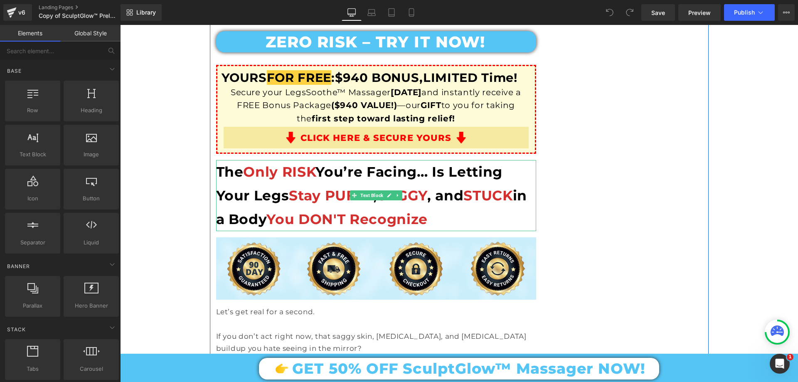
click at [277, 163] on b "The Only RISK You’re Facing… Is Letting Your Legs Stay PUFFY , SAGGY , and STUC…" at bounding box center [371, 195] width 311 height 64
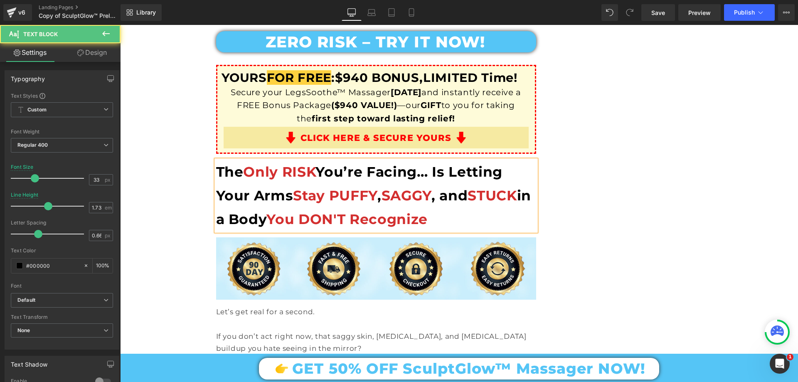
click at [356, 187] on span "Stay PUFFY" at bounding box center [335, 195] width 84 height 17
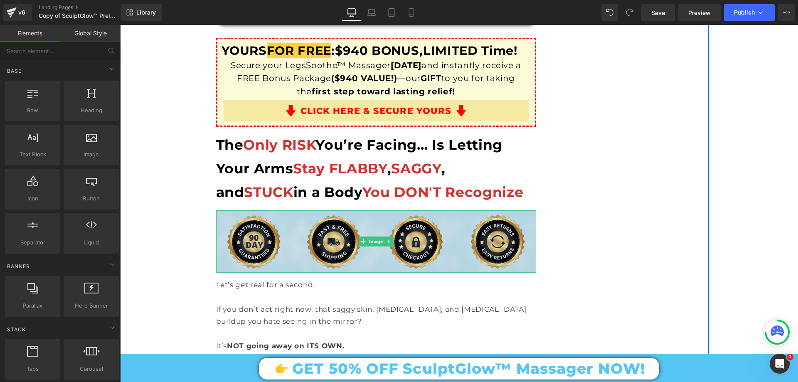
scroll to position [8483, 0]
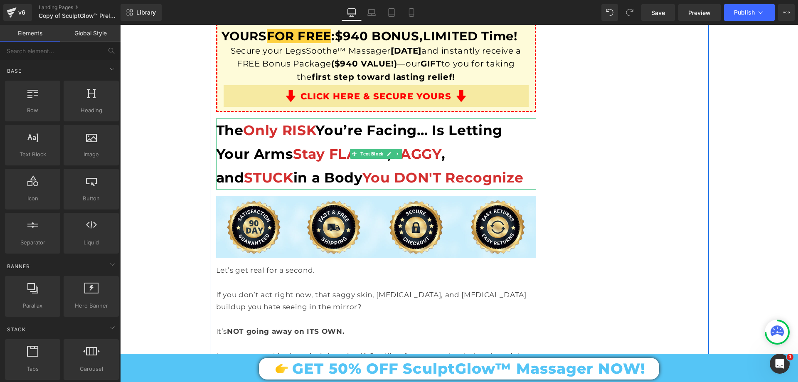
click at [423, 146] on span "SAGGY" at bounding box center [416, 154] width 50 height 17
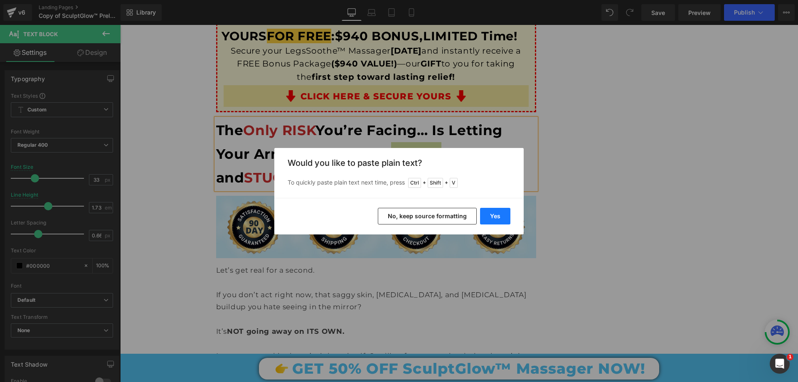
click at [500, 214] on button "Yes" at bounding box center [495, 216] width 30 height 17
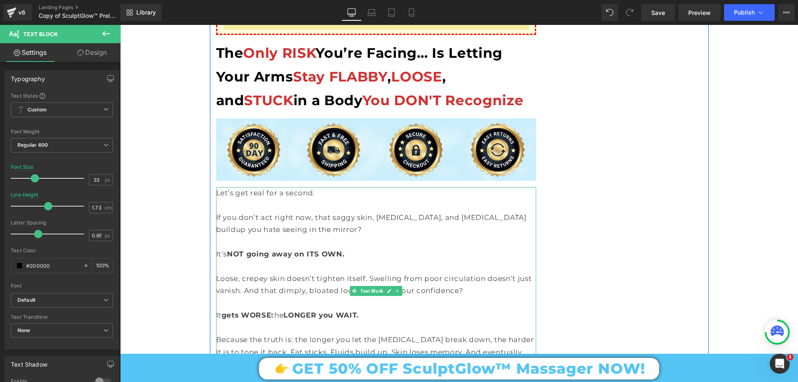
scroll to position [8566, 0]
